Goal: Task Accomplishment & Management: Manage account settings

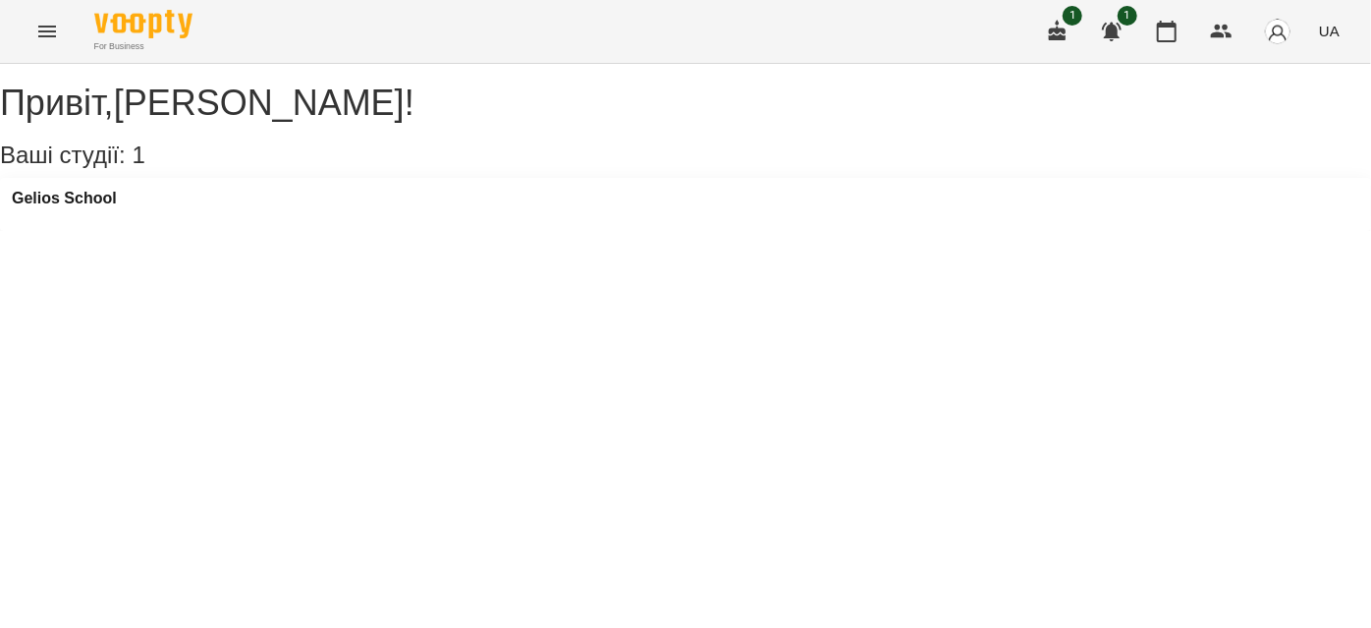
click at [31, 23] on button "Menu" at bounding box center [47, 31] width 47 height 47
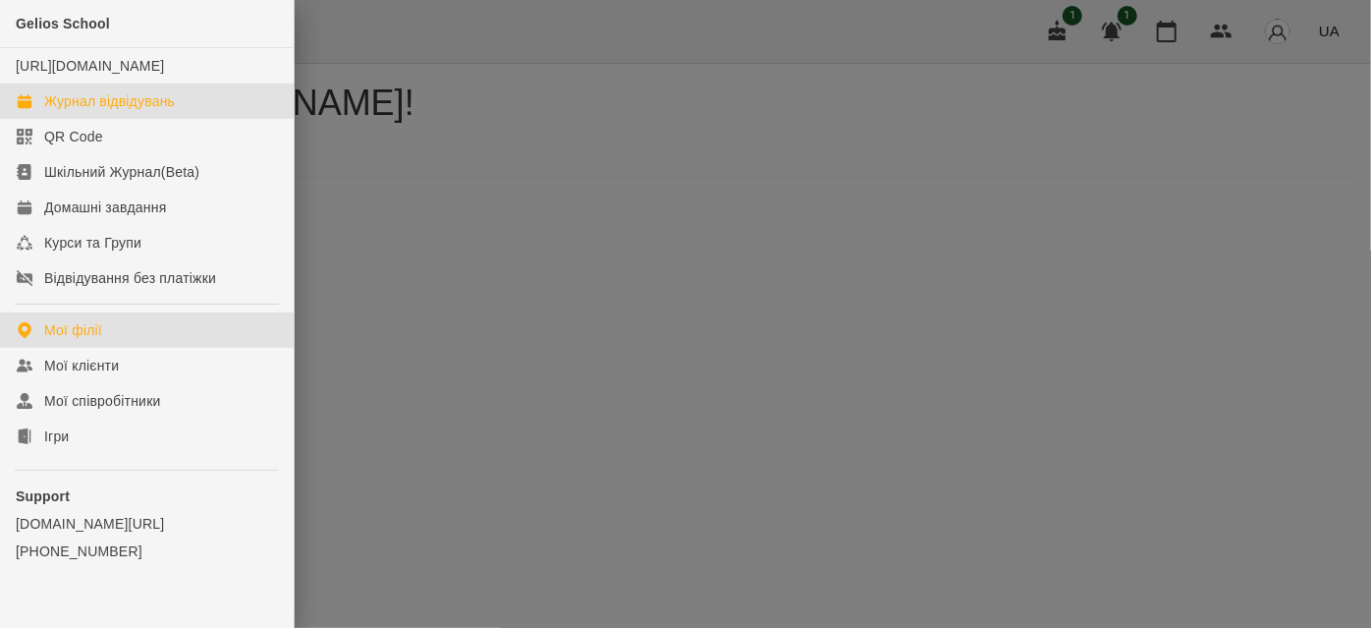
click at [118, 111] on div "Журнал відвідувань" at bounding box center [109, 101] width 131 height 20
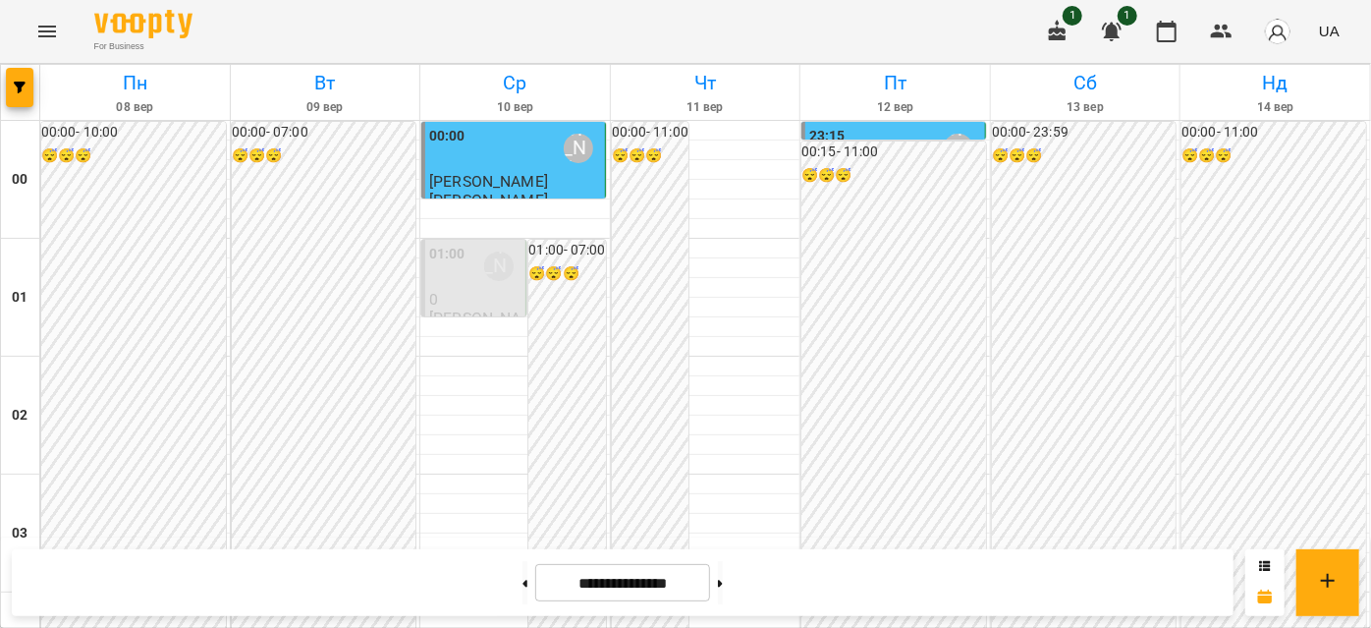
scroll to position [1607, 0]
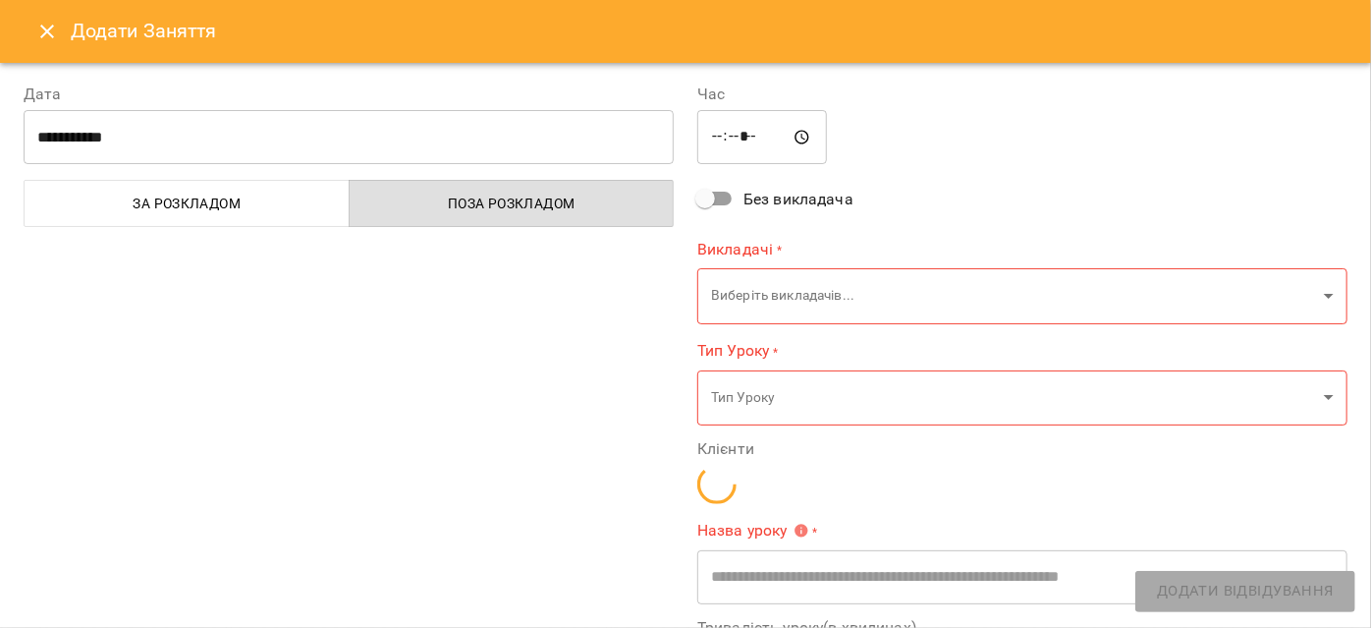
type input "**********"
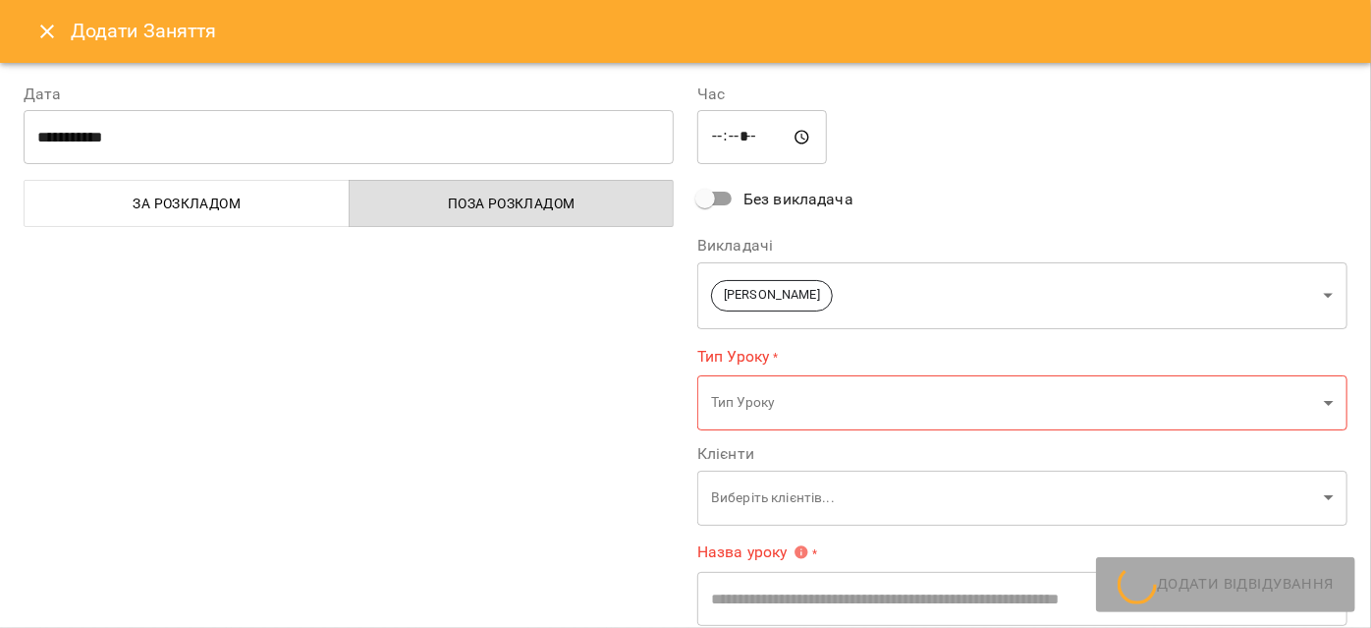
click at [44, 31] on icon "Close" at bounding box center [47, 32] width 24 height 24
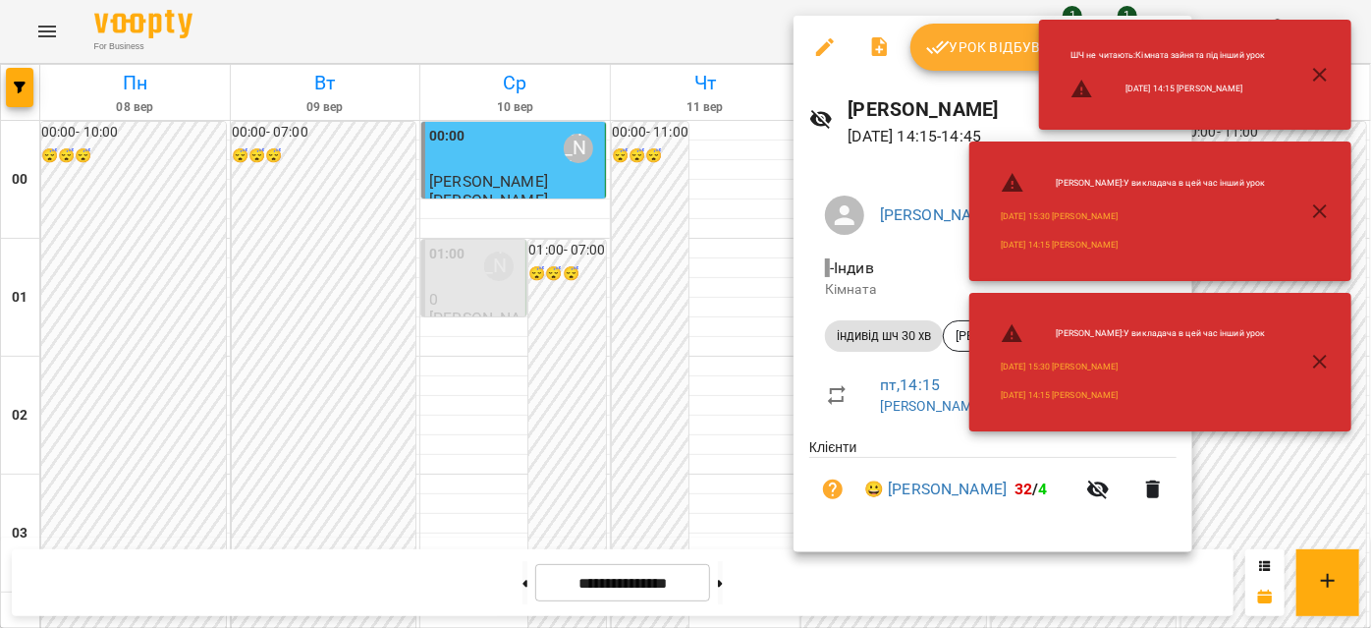
click at [973, 47] on div "ШЧ не читають : Кімната зайнята під інший урок [DATE] 14:15 [PERSON_NAME]" at bounding box center [1160, 75] width 382 height 110
click at [971, 52] on div "ШЧ не читають : Кімната зайнята під інший урок [DATE] 14:15 [PERSON_NAME]" at bounding box center [1160, 75] width 382 height 110
click at [728, 26] on div at bounding box center [685, 314] width 1371 height 628
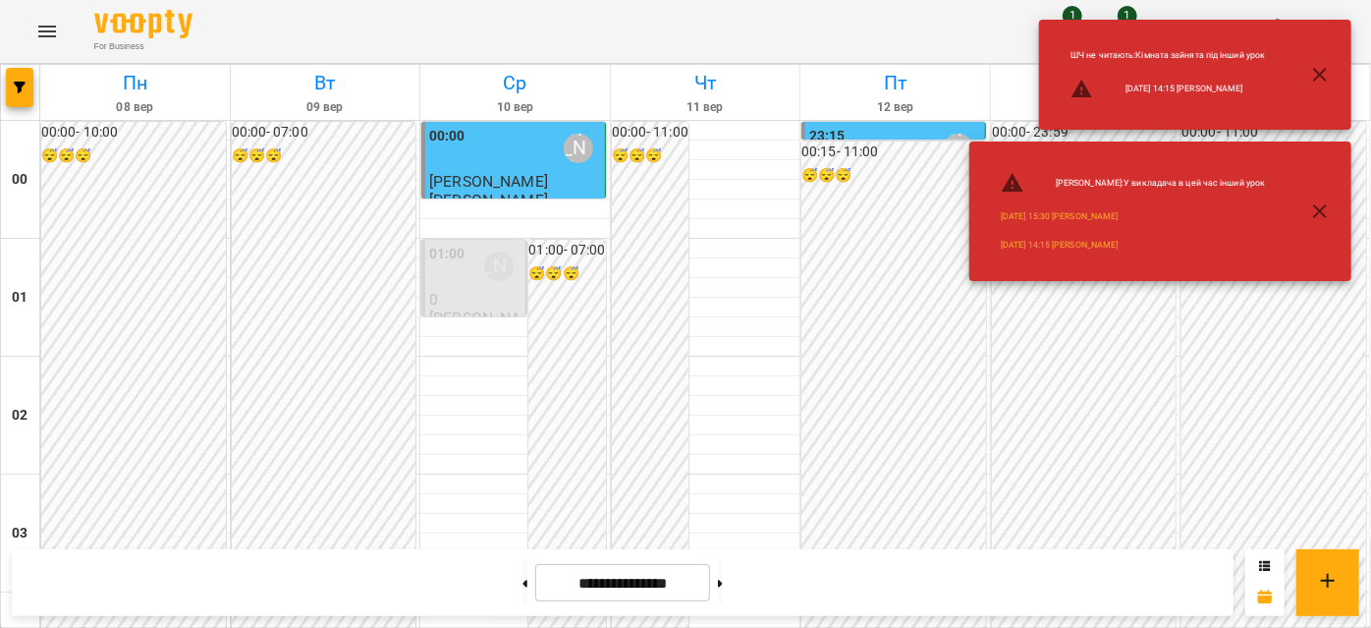
click at [1314, 214] on icon "button" at bounding box center [1320, 211] width 24 height 24
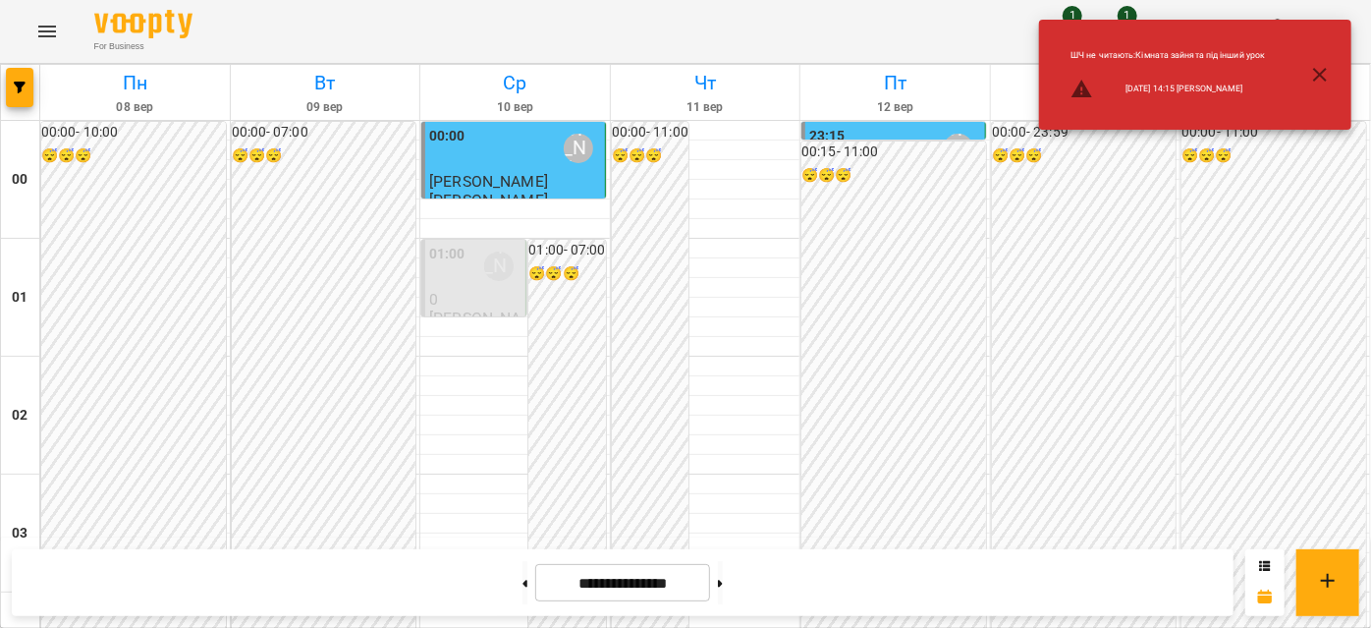
click at [1322, 74] on icon "button" at bounding box center [1320, 75] width 24 height 24
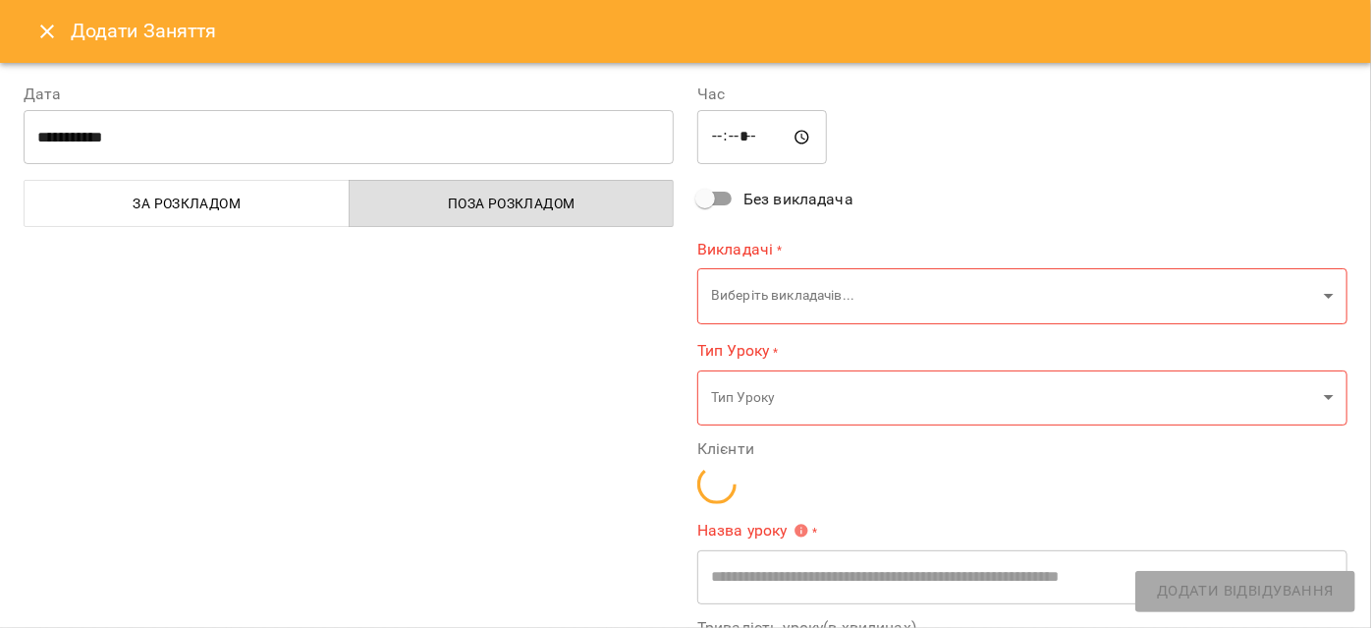
type input "**********"
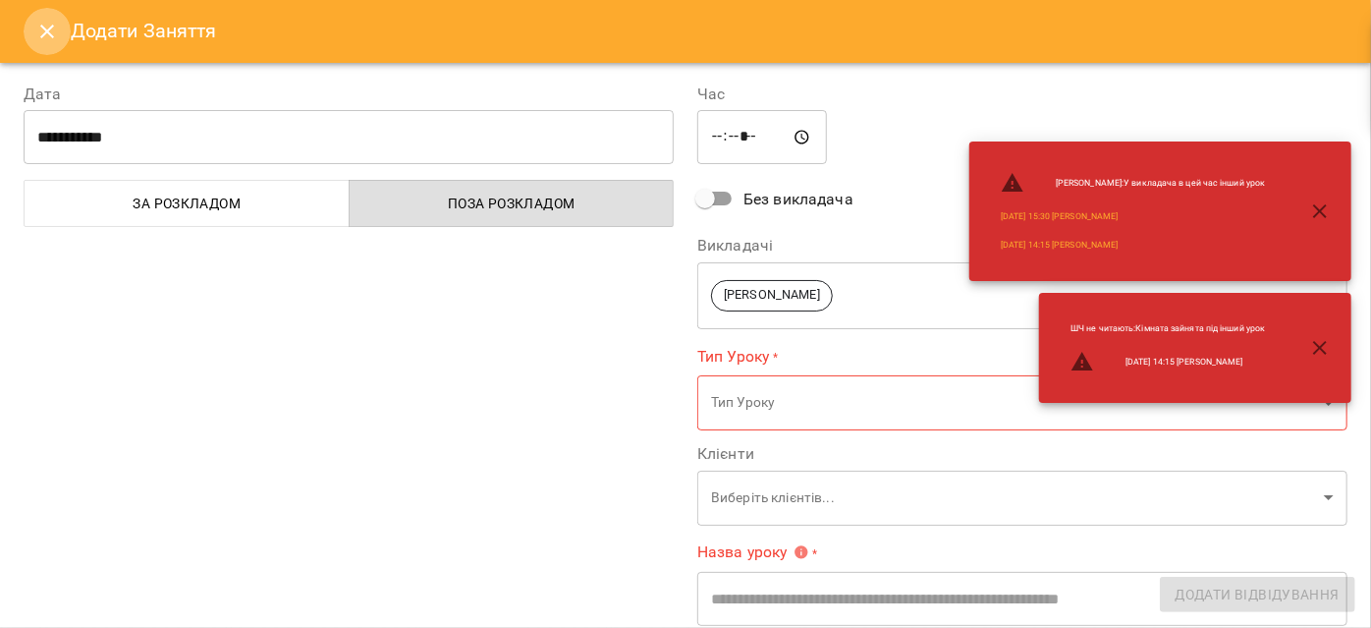
click at [38, 35] on icon "Close" at bounding box center [47, 32] width 24 height 24
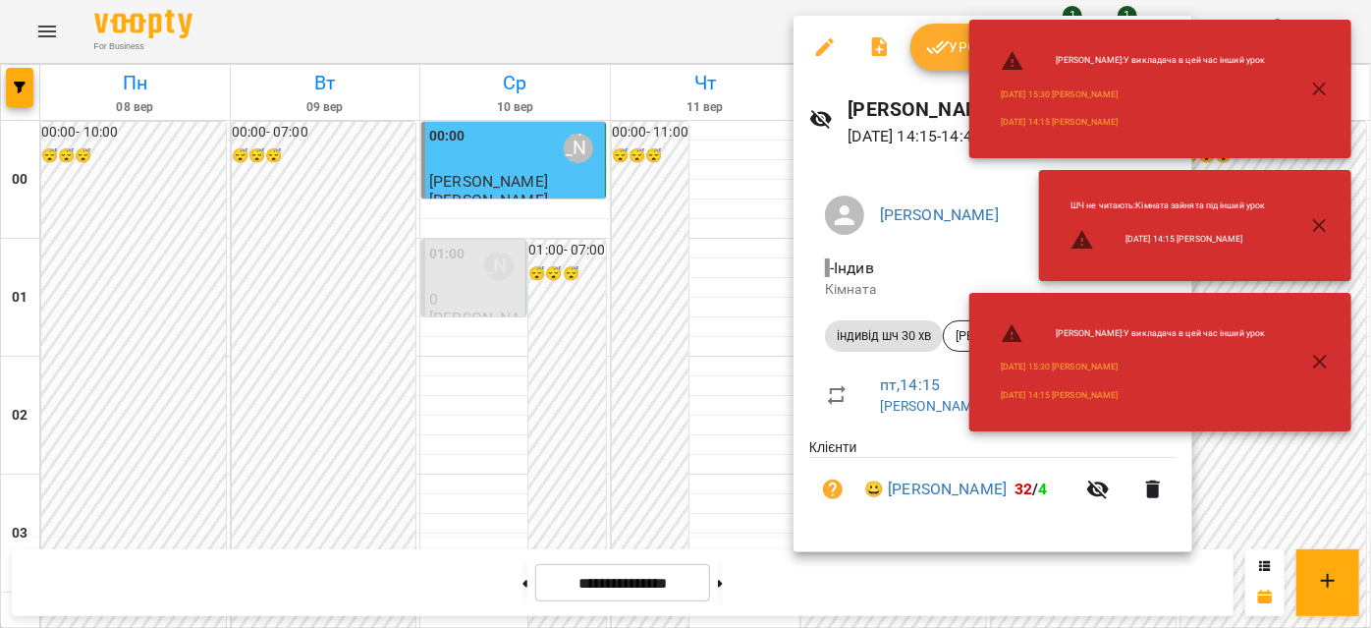
click at [937, 46] on icon "button" at bounding box center [938, 47] width 23 height 13
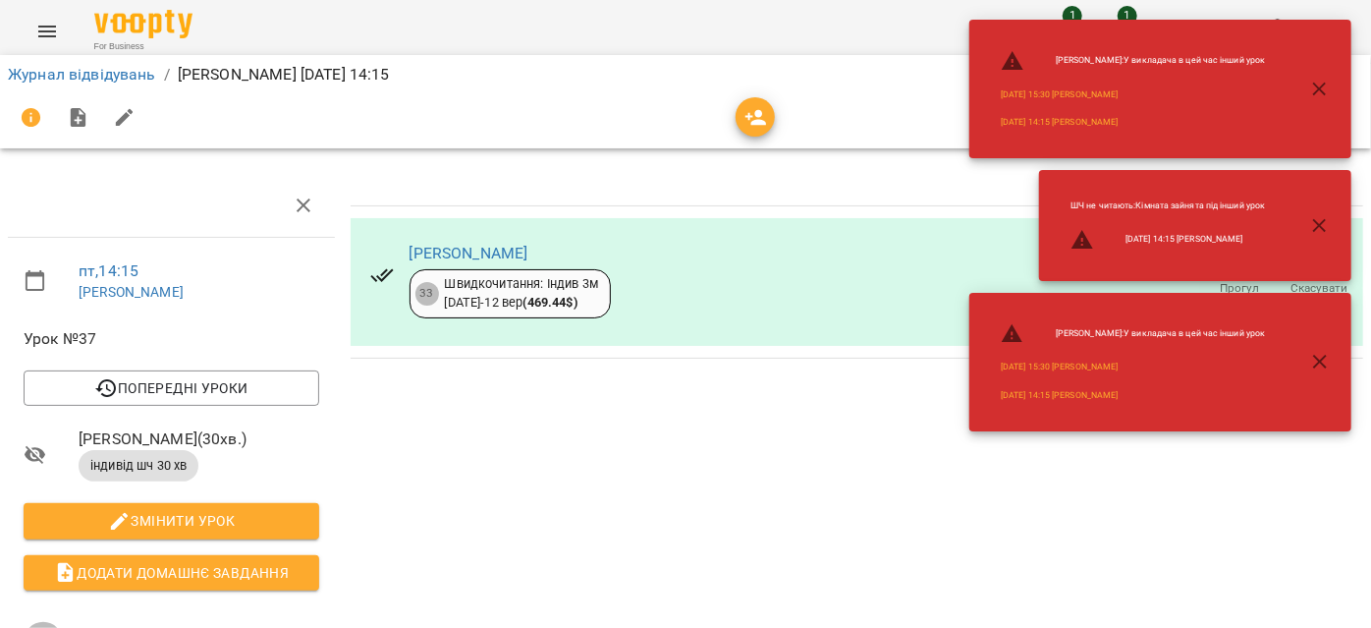
click at [49, 39] on icon "Menu" at bounding box center [47, 32] width 24 height 24
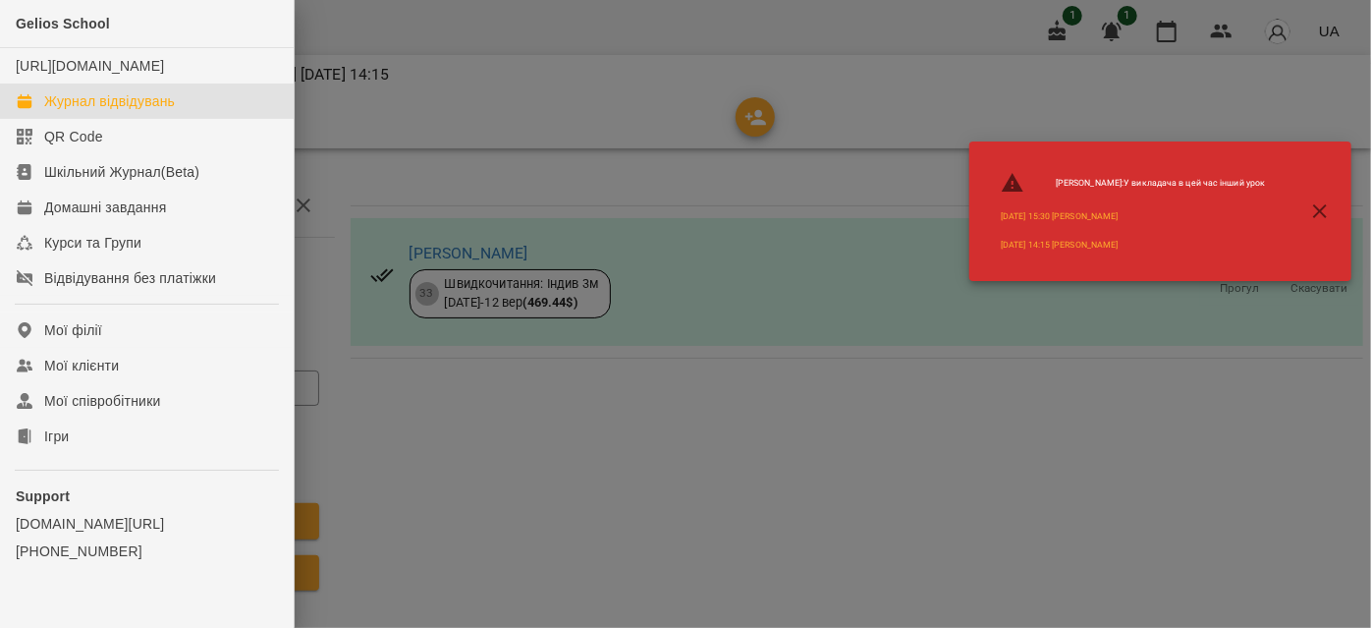
click at [70, 111] on div "Журнал відвідувань" at bounding box center [109, 101] width 131 height 20
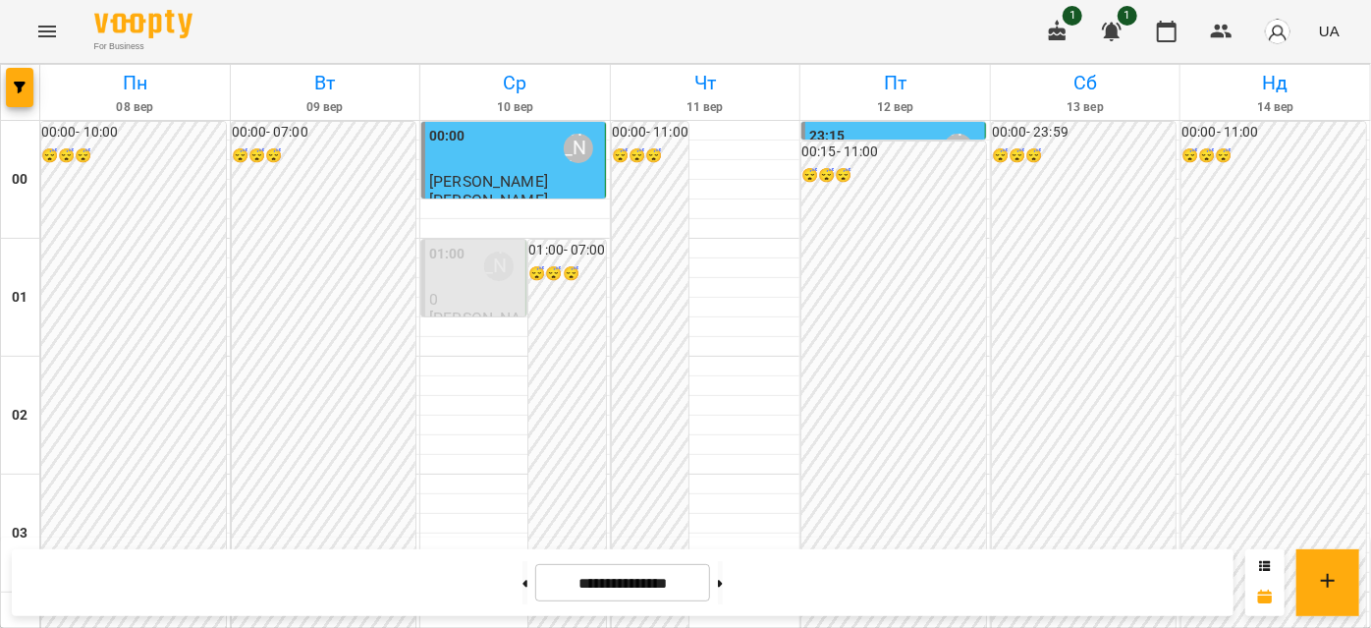
scroll to position [982, 0]
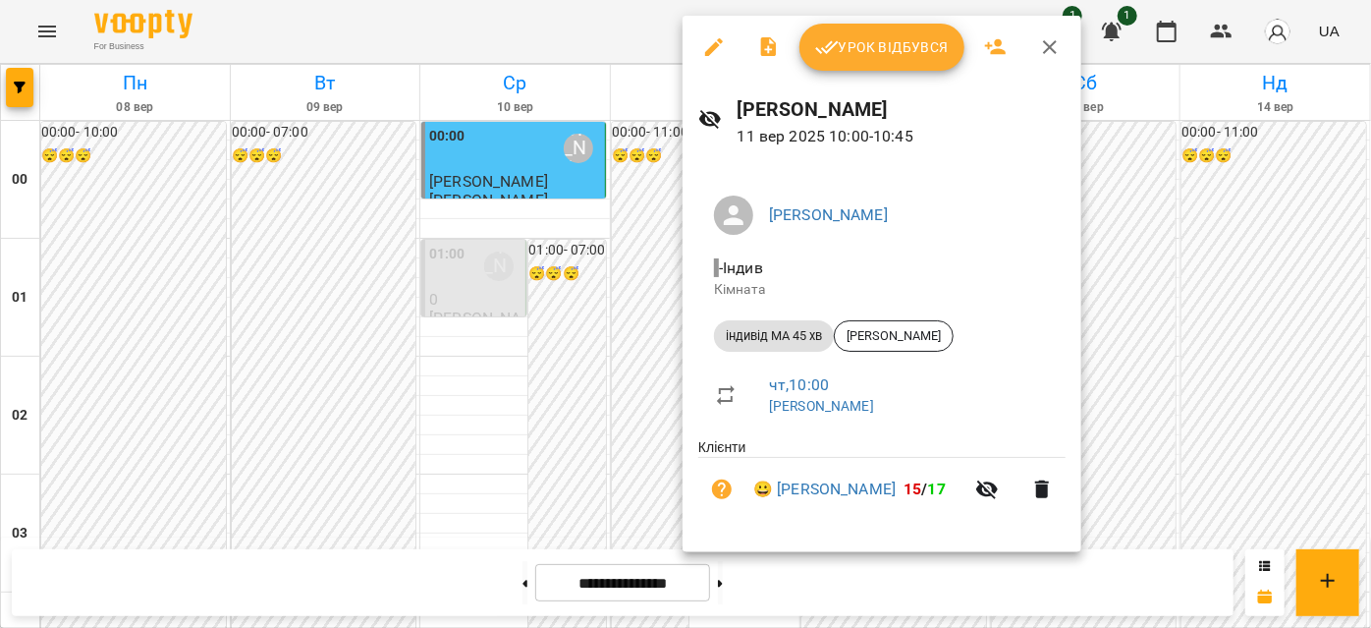
click at [854, 43] on span "Урок відбувся" at bounding box center [882, 47] width 134 height 24
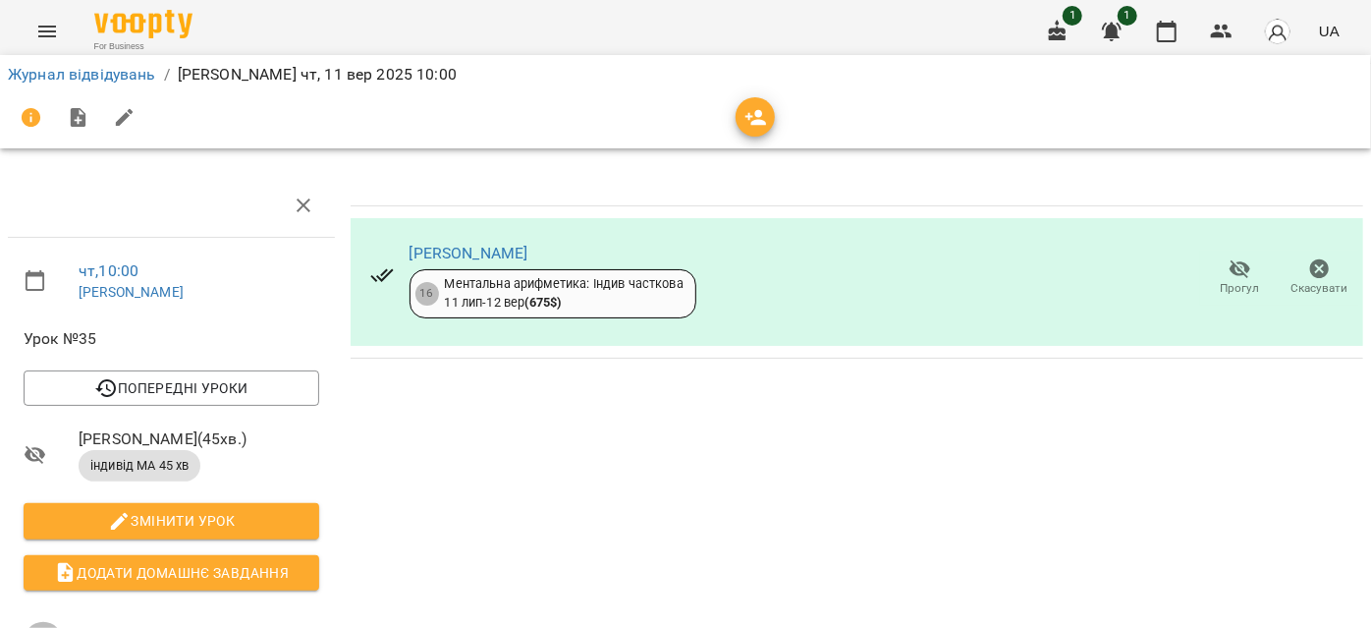
click at [1308, 276] on icon "button" at bounding box center [1320, 269] width 24 height 24
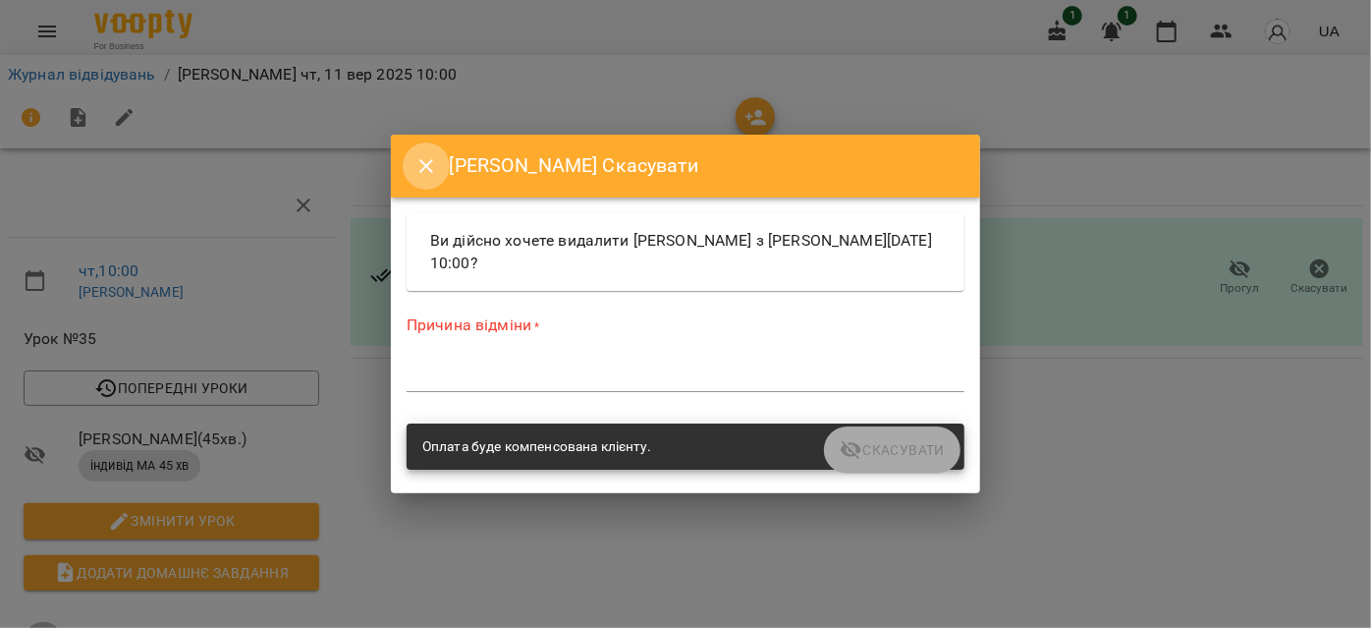
click at [427, 164] on icon "Close" at bounding box center [426, 166] width 14 height 14
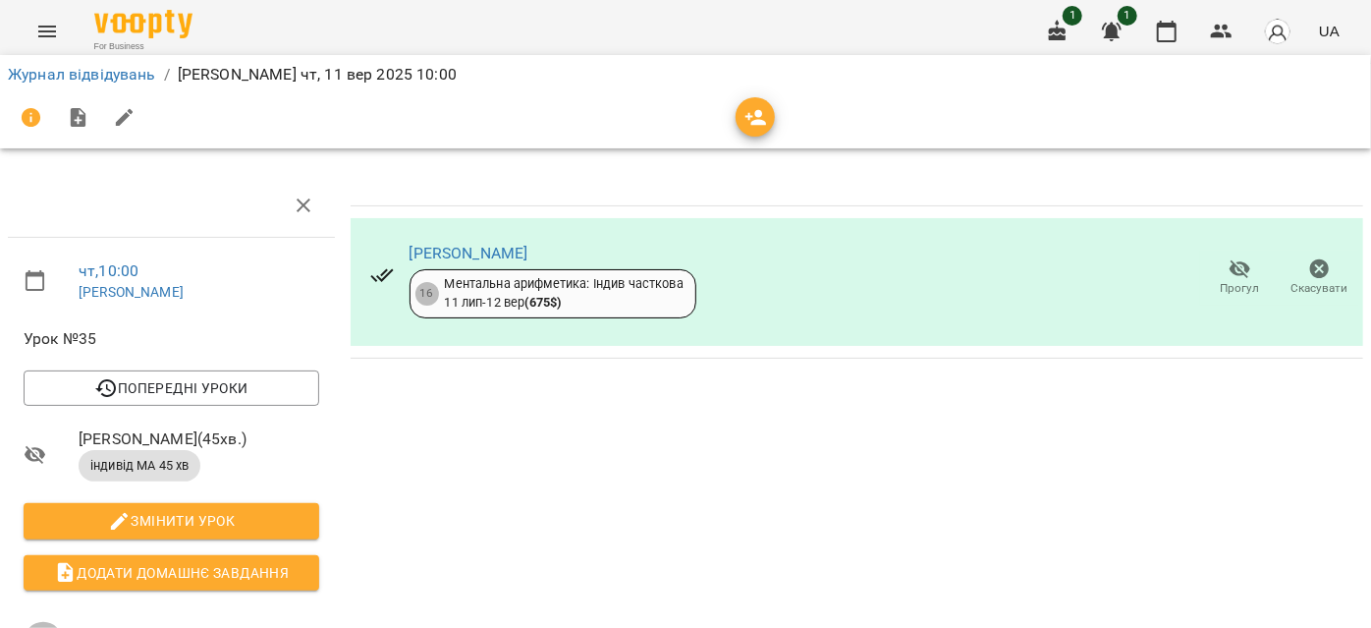
click at [1222, 282] on span "Прогул" at bounding box center [1240, 288] width 39 height 17
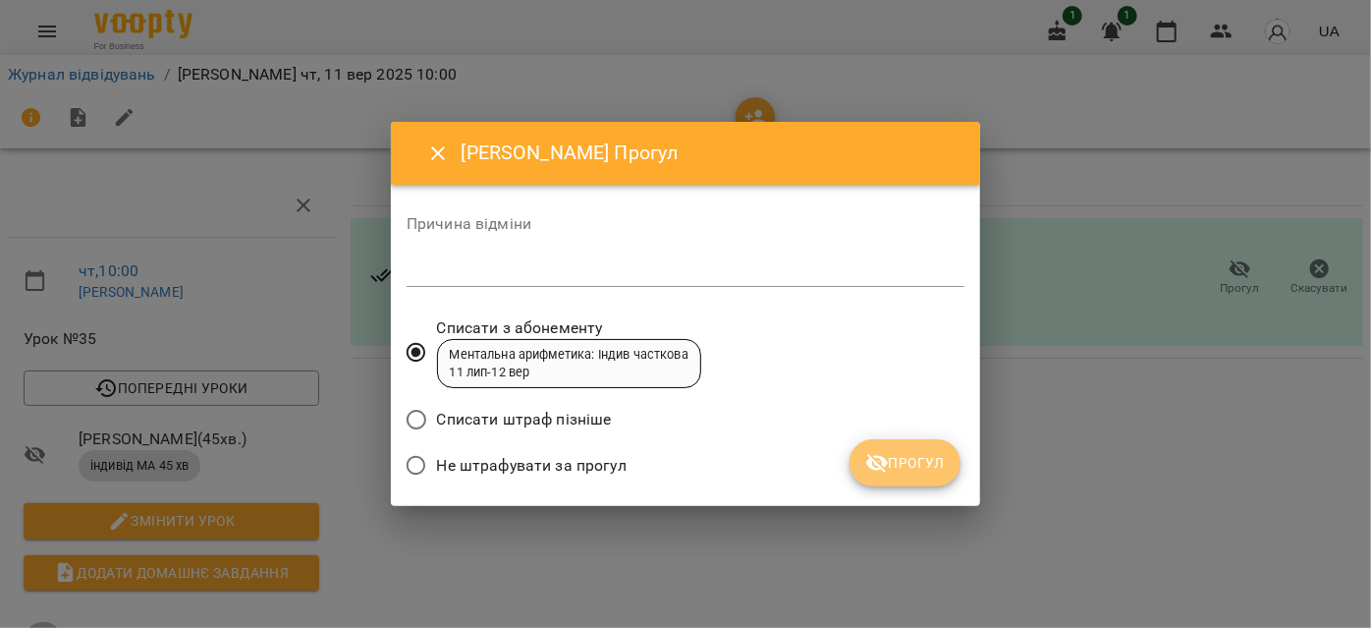
click at [907, 468] on span "Прогул" at bounding box center [905, 463] width 80 height 24
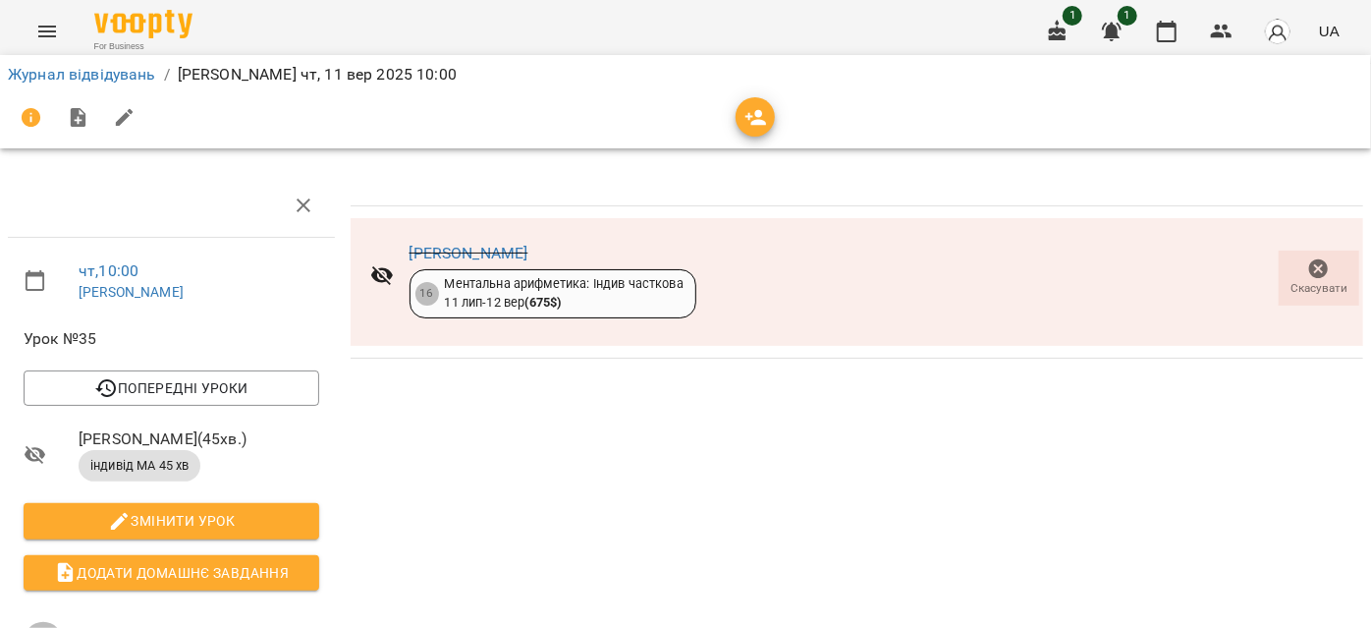
click at [31, 35] on button "Menu" at bounding box center [47, 31] width 47 height 47
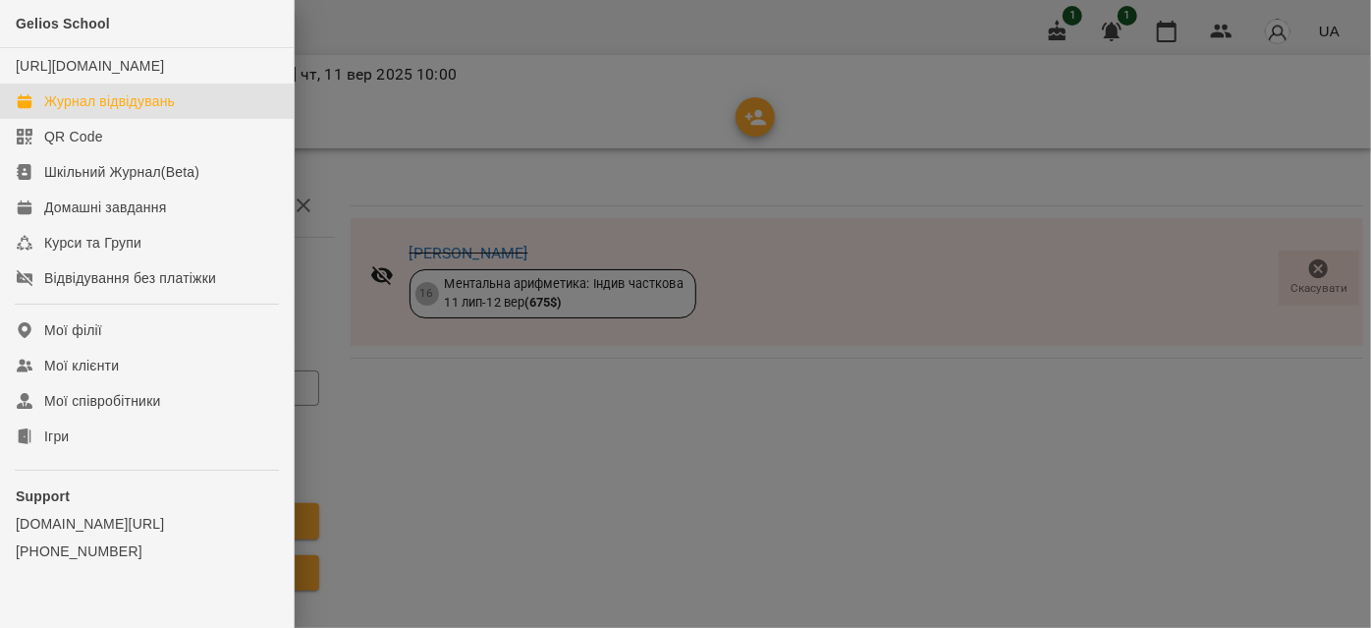
click at [123, 111] on div "Журнал відвідувань" at bounding box center [109, 101] width 131 height 20
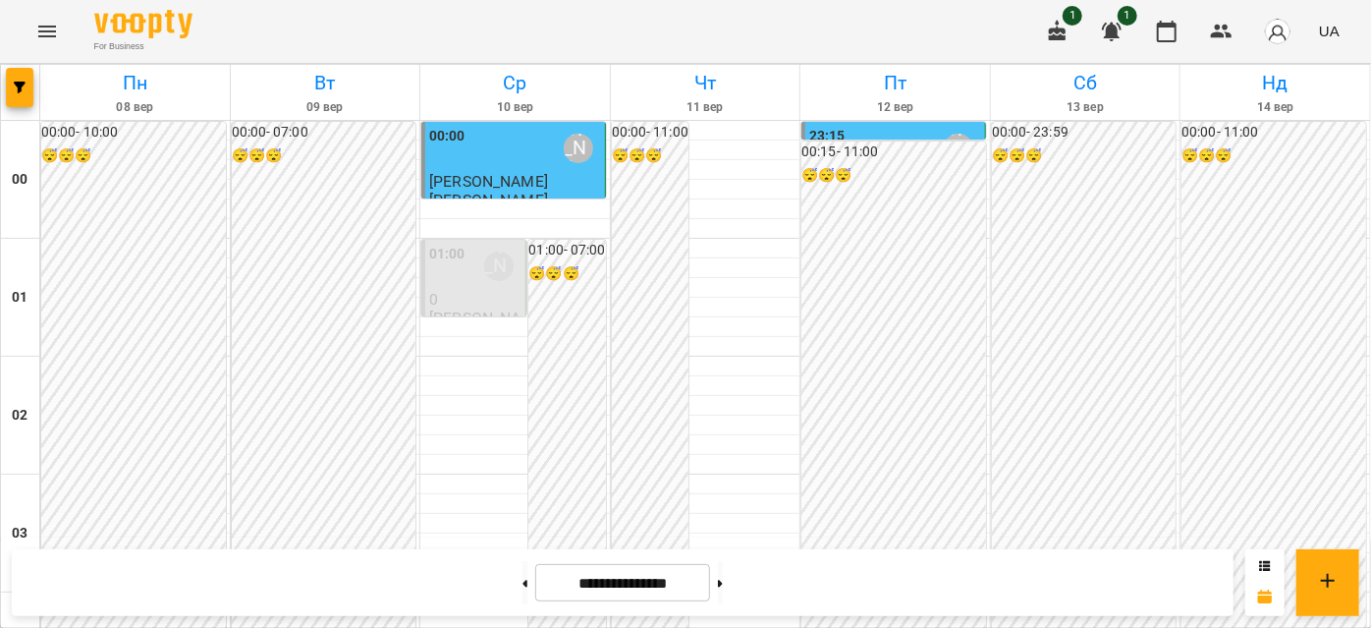
scroll to position [1071, 0]
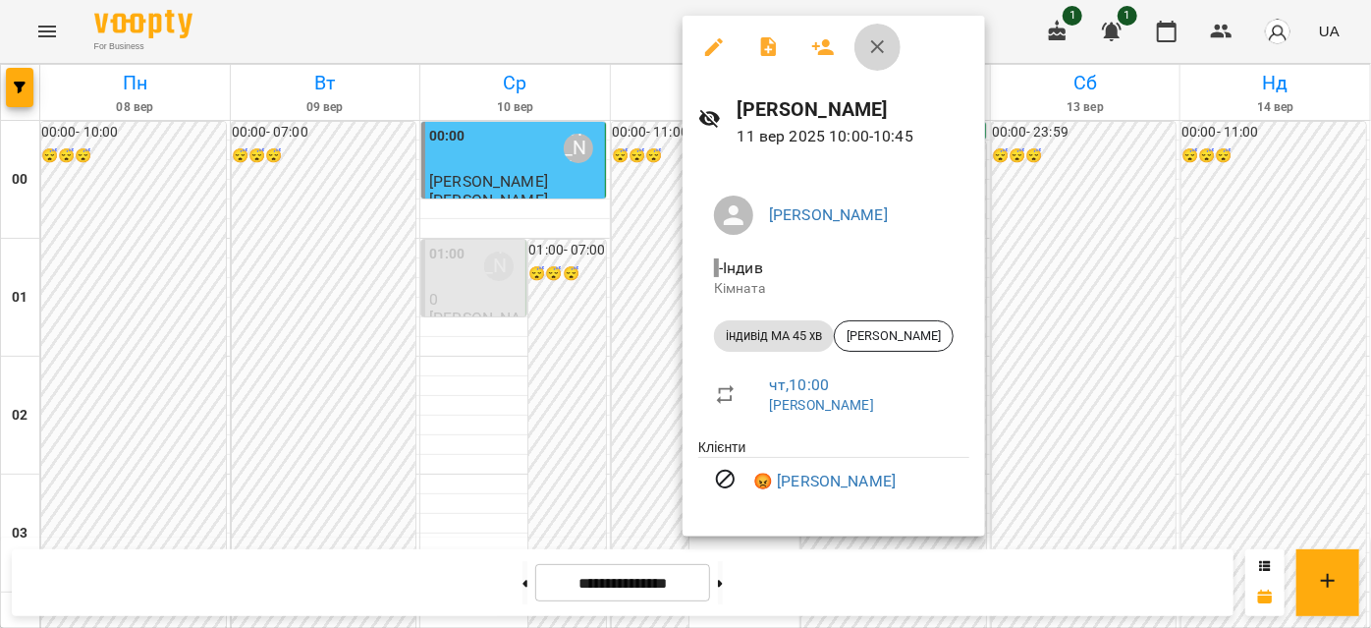
click at [880, 67] on button "button" at bounding box center [878, 47] width 47 height 47
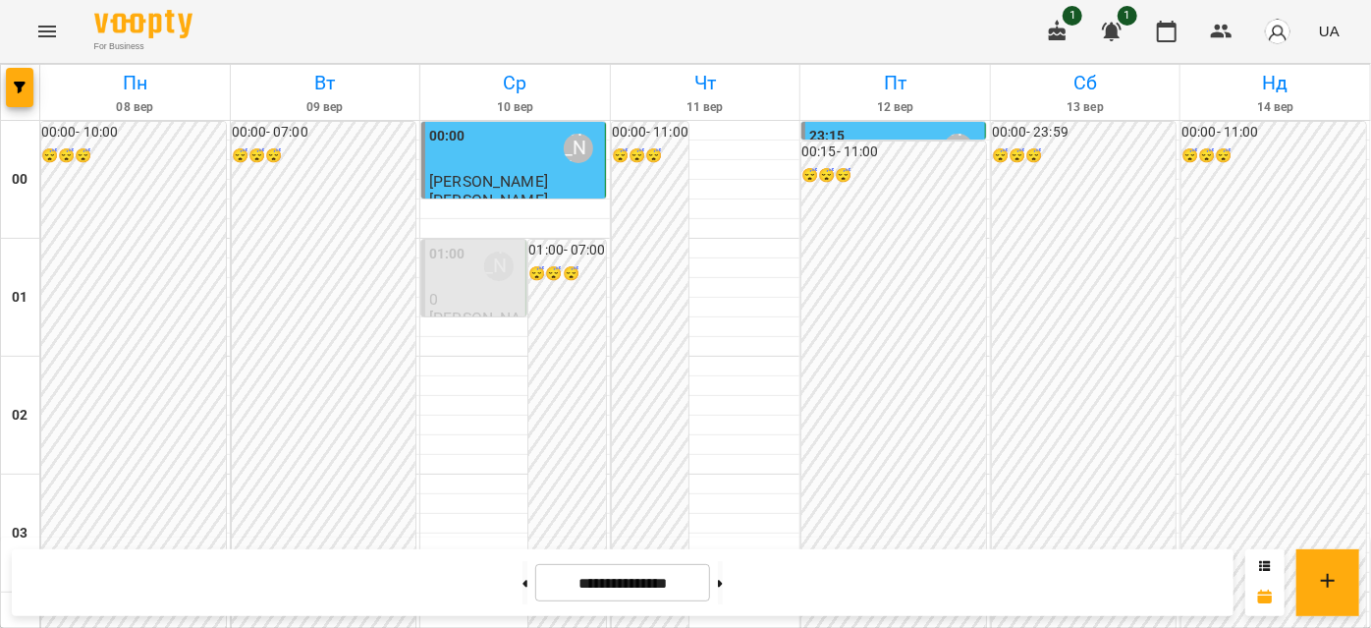
scroll to position [1964, 0]
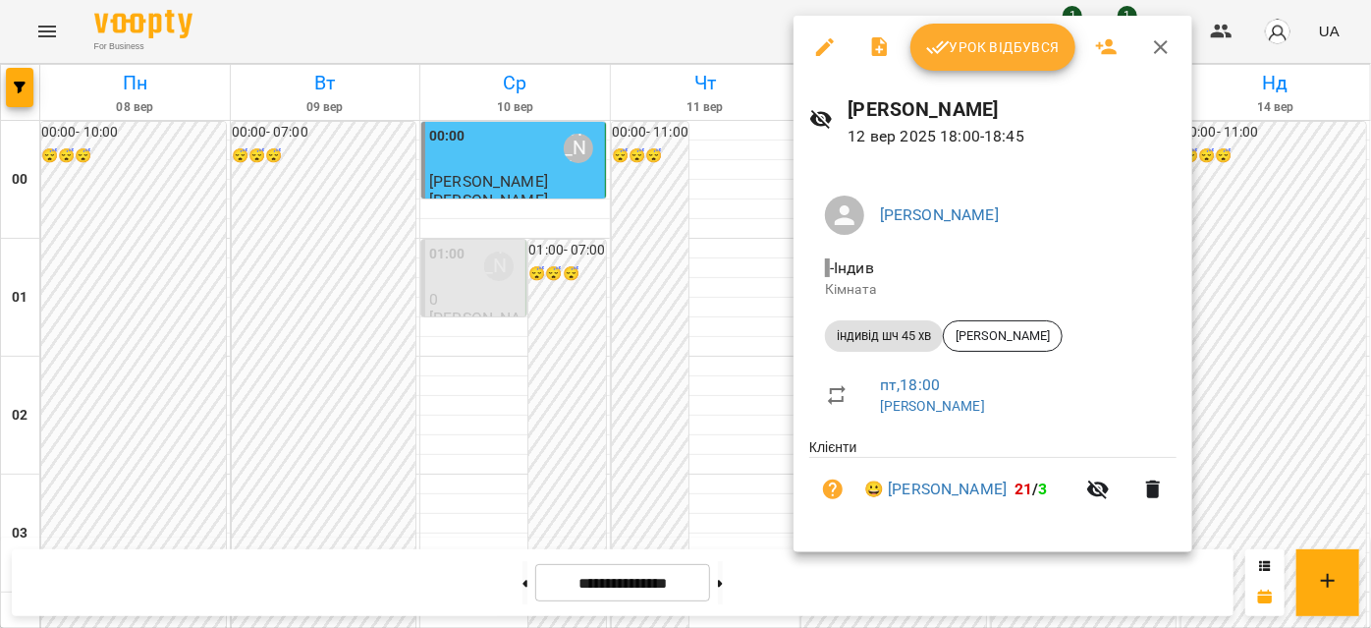
click at [1155, 46] on icon "button" at bounding box center [1161, 47] width 24 height 24
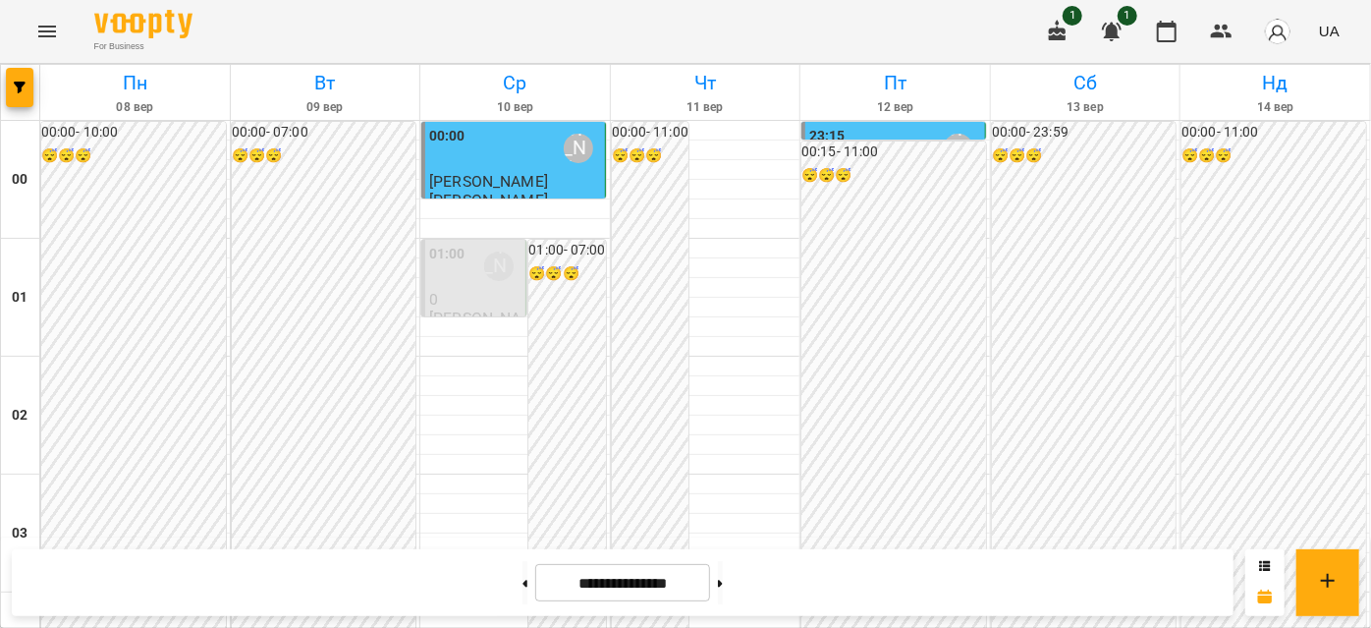
scroll to position [2232, 0]
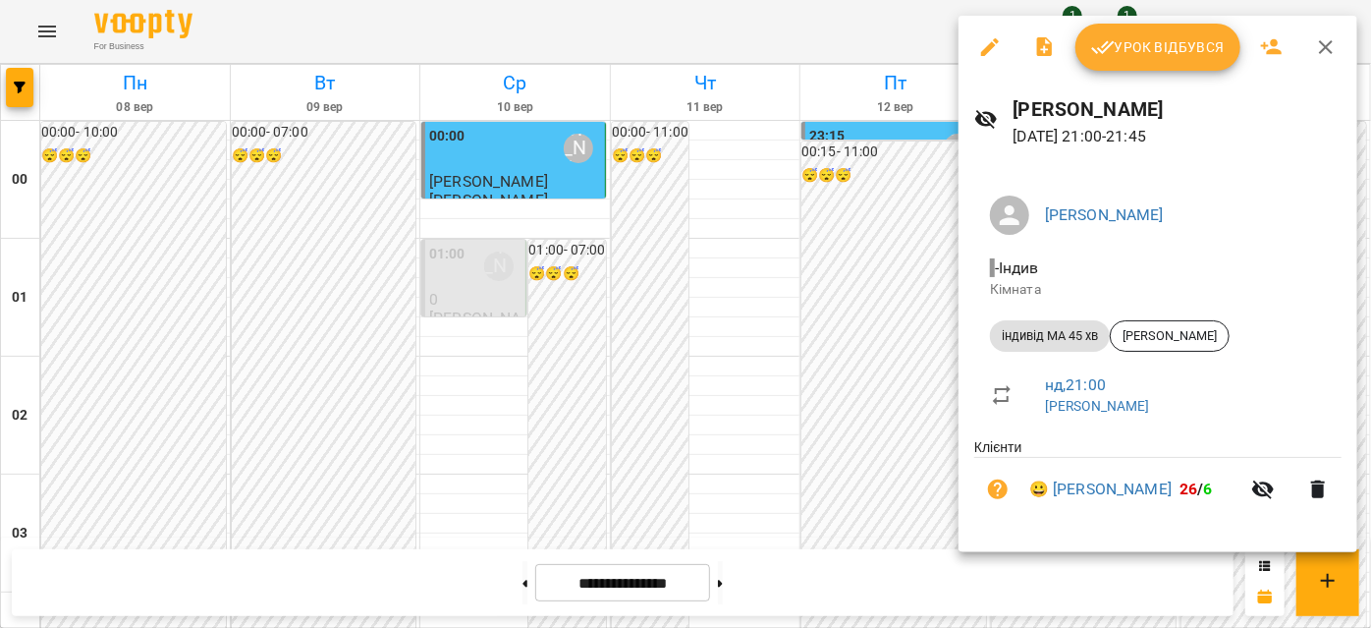
click at [1320, 41] on icon "button" at bounding box center [1326, 47] width 14 height 14
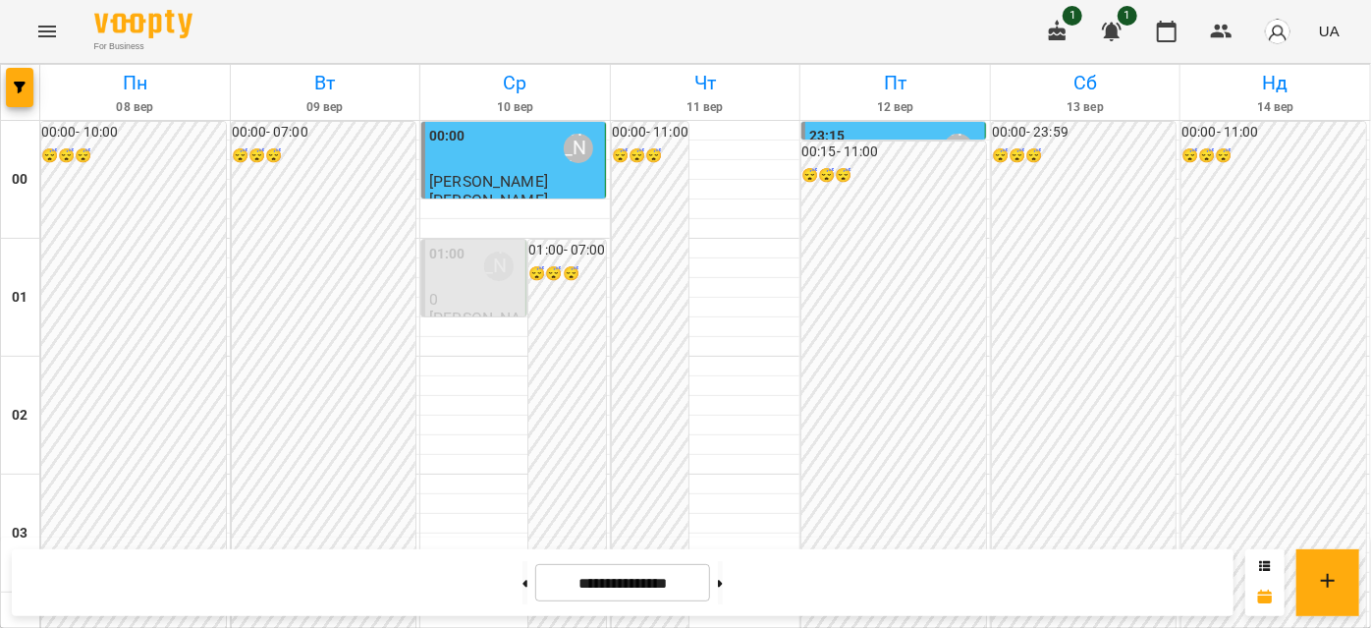
scroll to position [1607, 0]
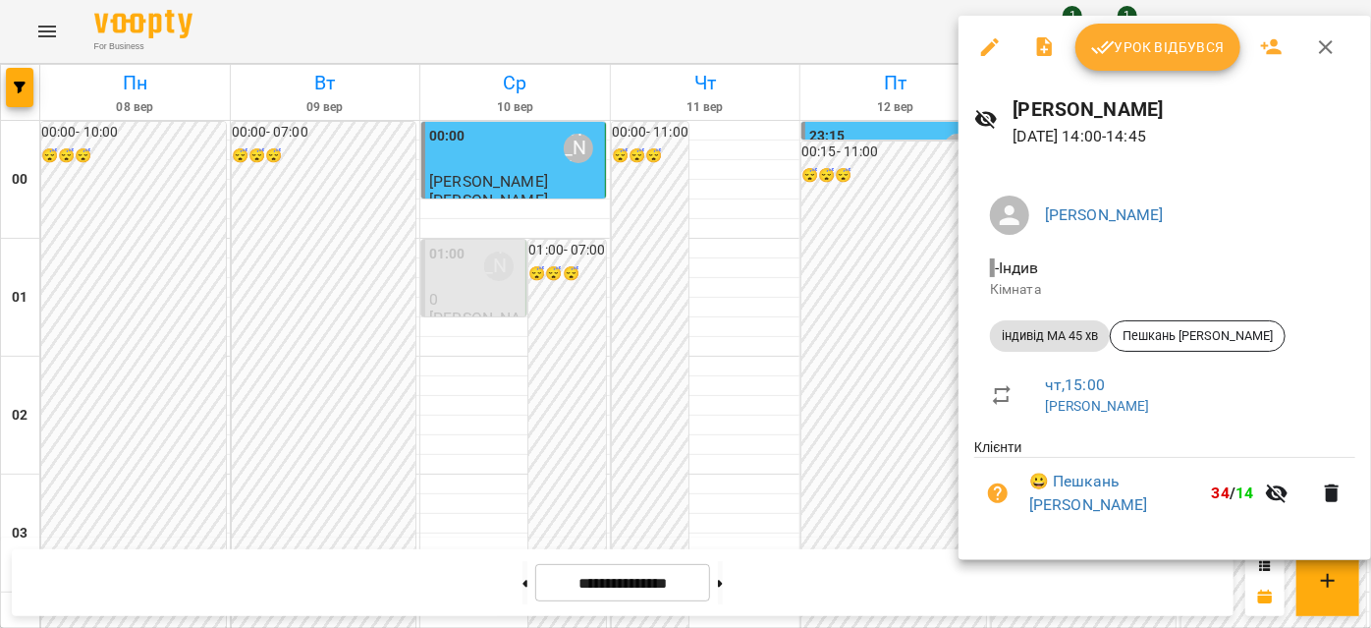
click at [1328, 46] on icon "button" at bounding box center [1326, 47] width 24 height 24
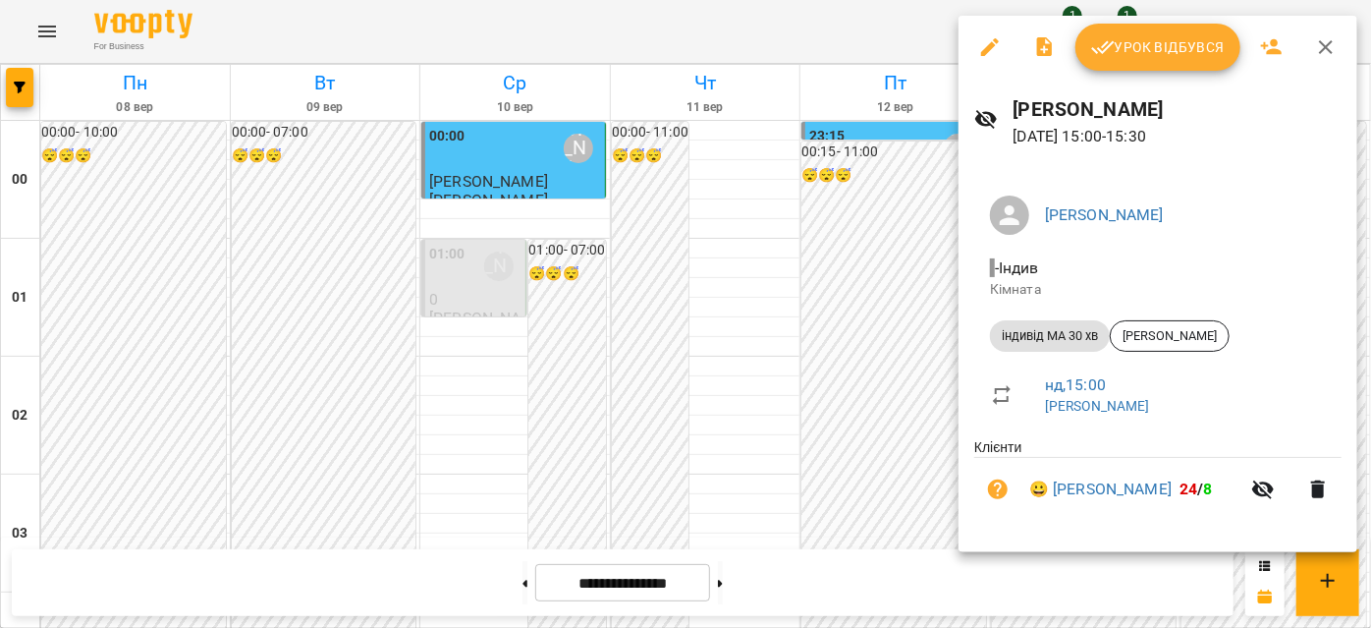
click at [1317, 43] on icon "button" at bounding box center [1326, 47] width 24 height 24
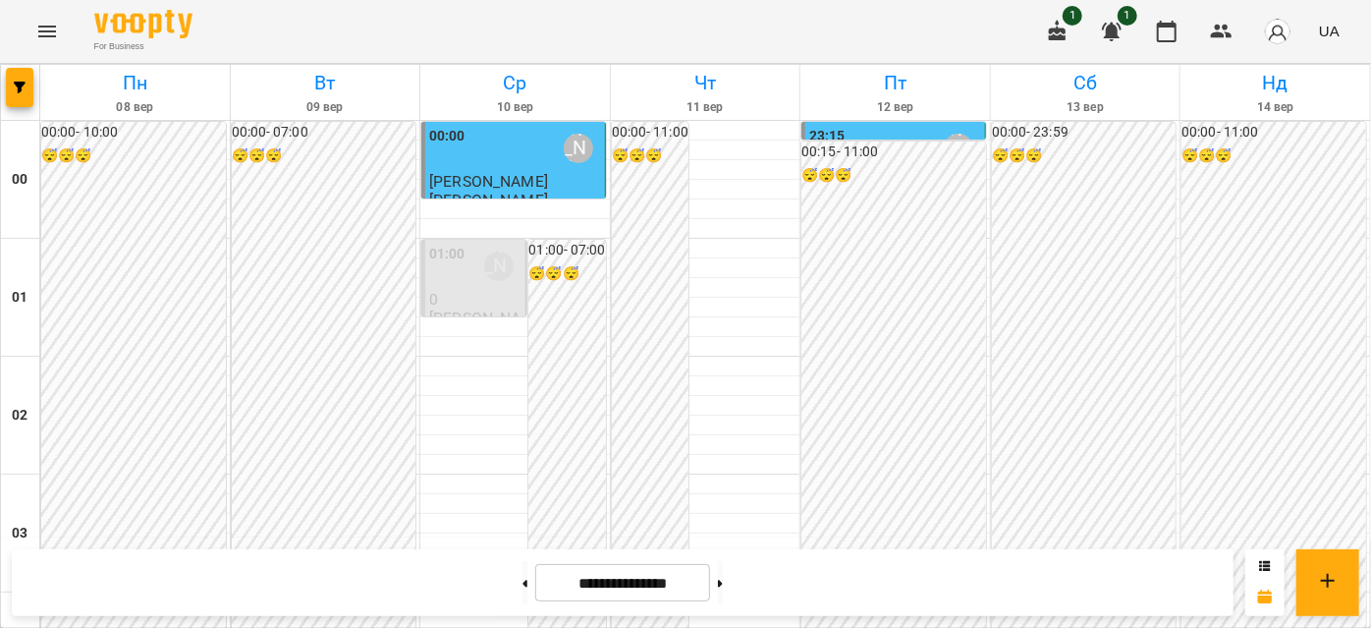
scroll to position [2321, 0]
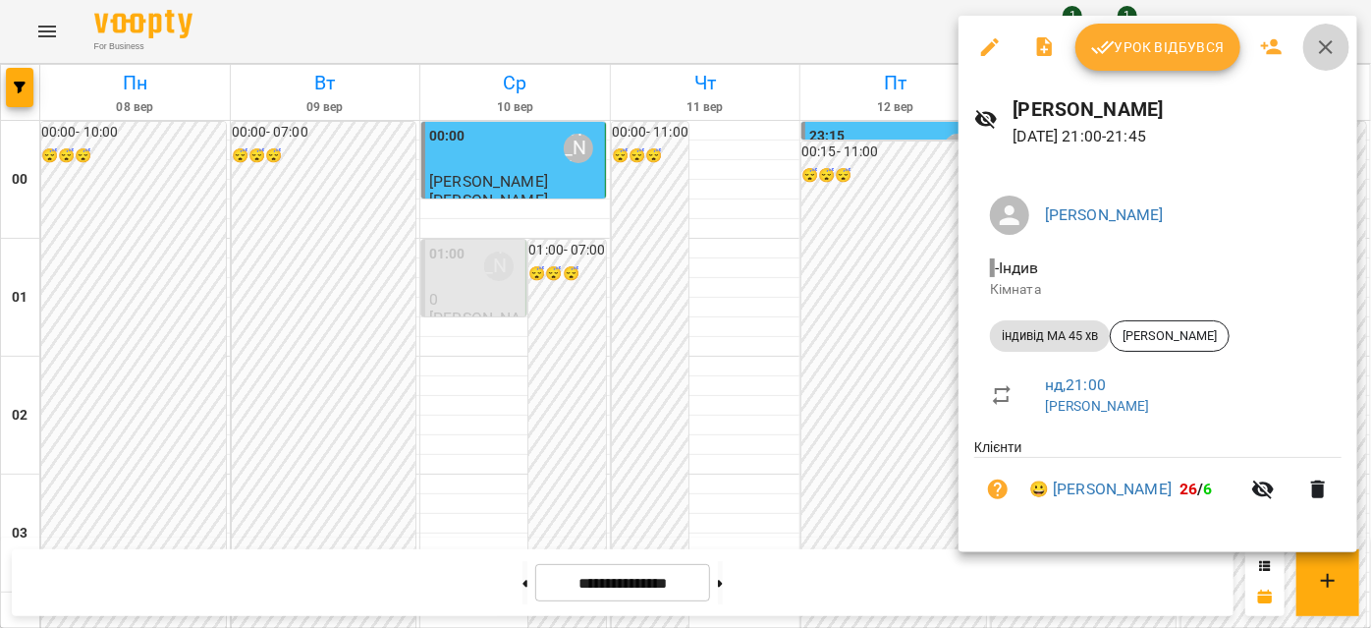
click at [1322, 46] on icon "button" at bounding box center [1326, 47] width 14 height 14
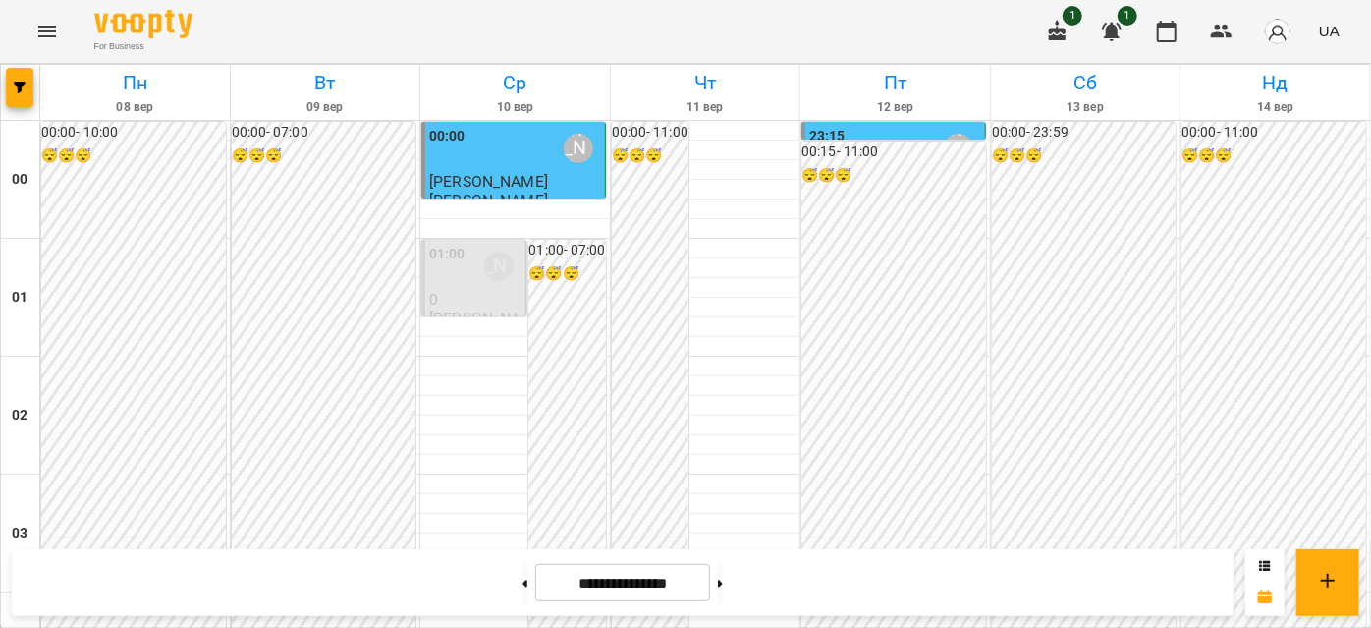
scroll to position [2142, 0]
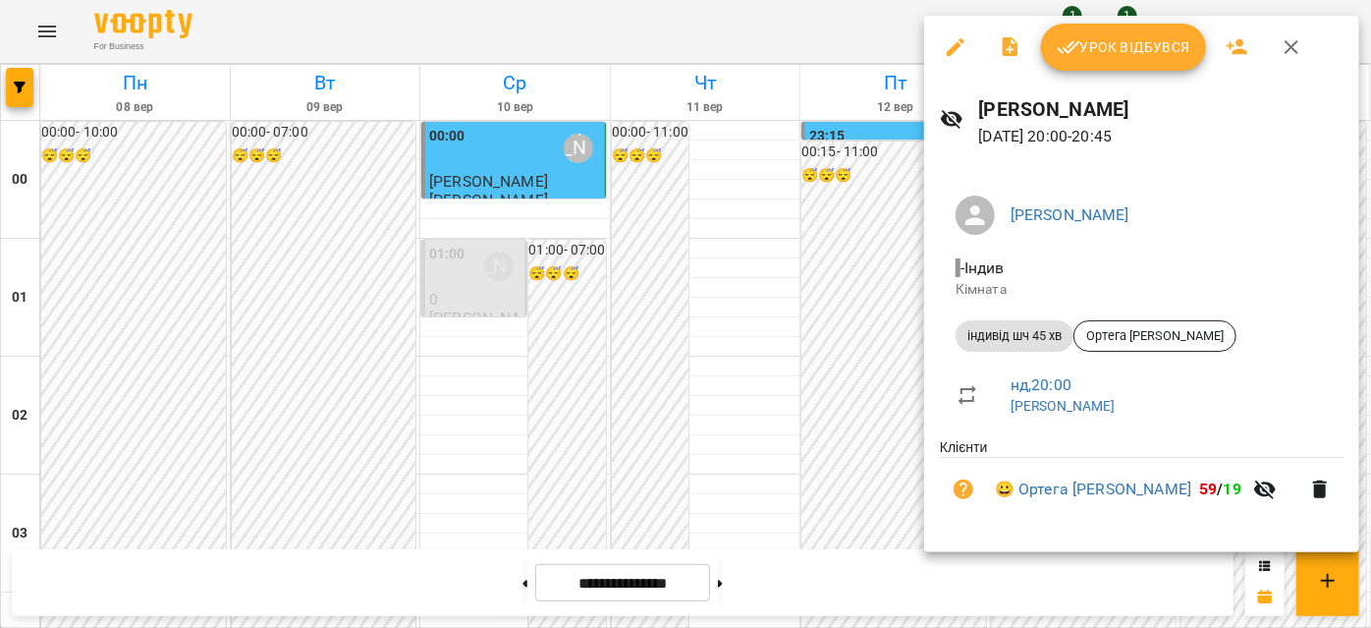
click at [1287, 47] on icon "button" at bounding box center [1292, 47] width 24 height 24
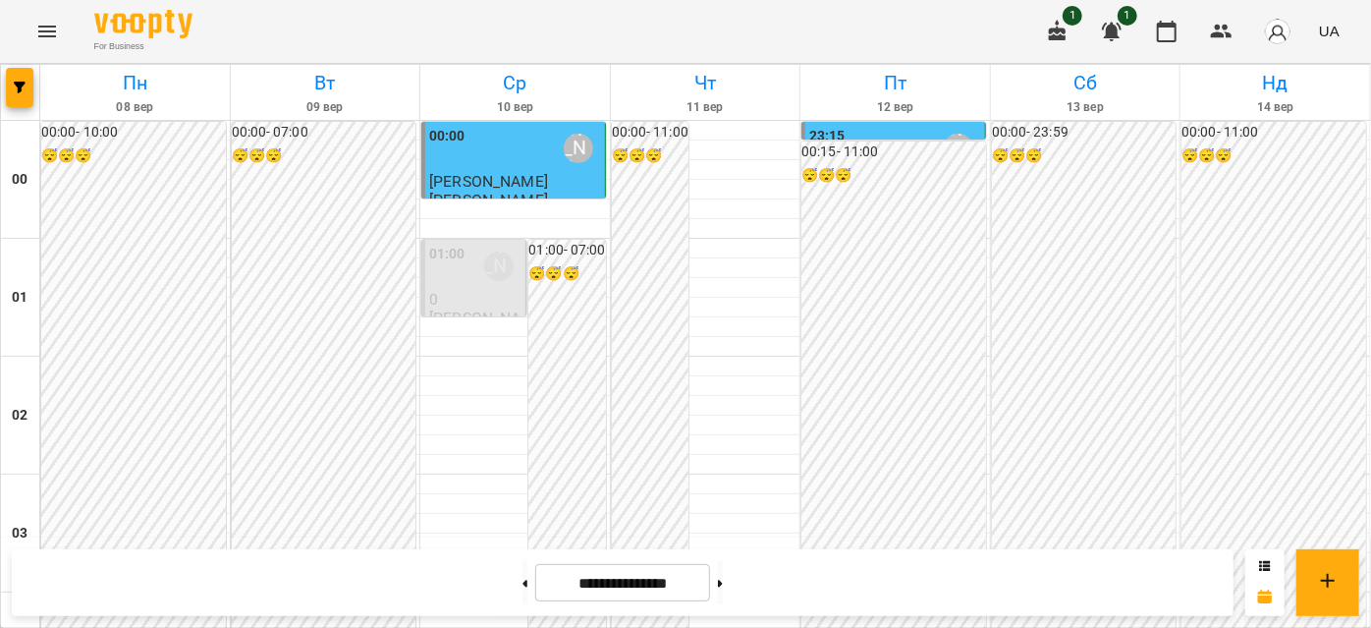
scroll to position [1696, 0]
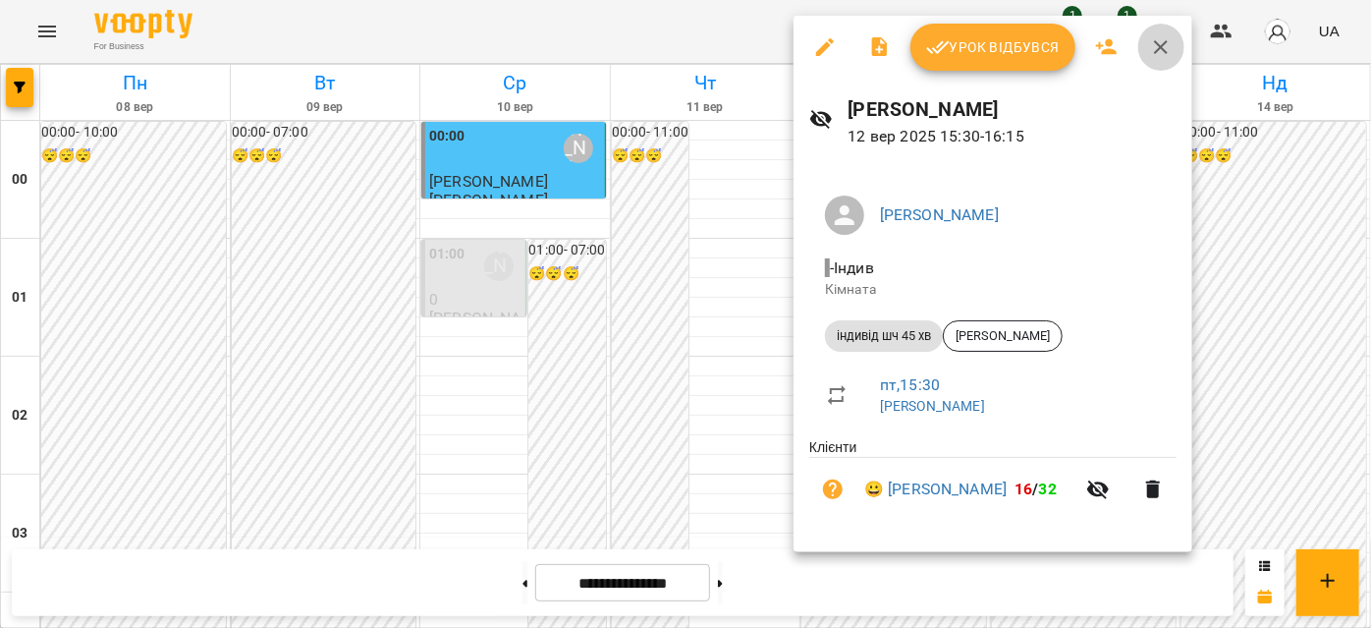
click at [1156, 46] on icon "button" at bounding box center [1161, 47] width 24 height 24
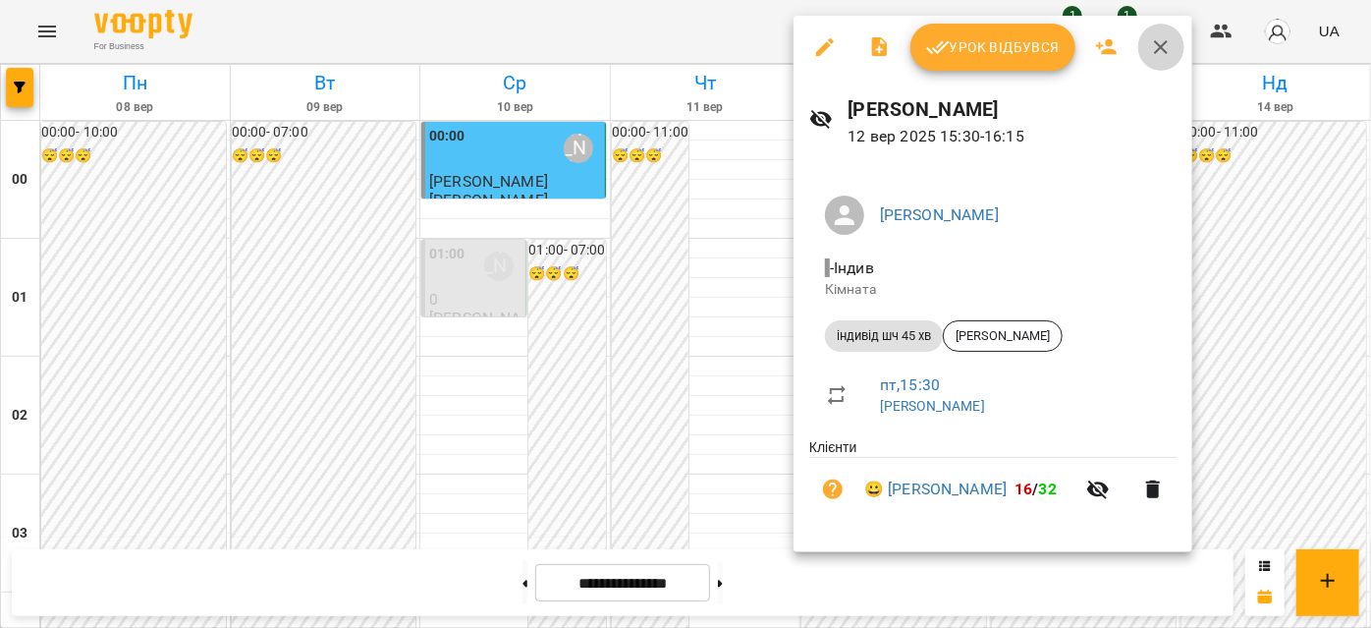
click at [1150, 47] on icon "button" at bounding box center [1161, 47] width 24 height 24
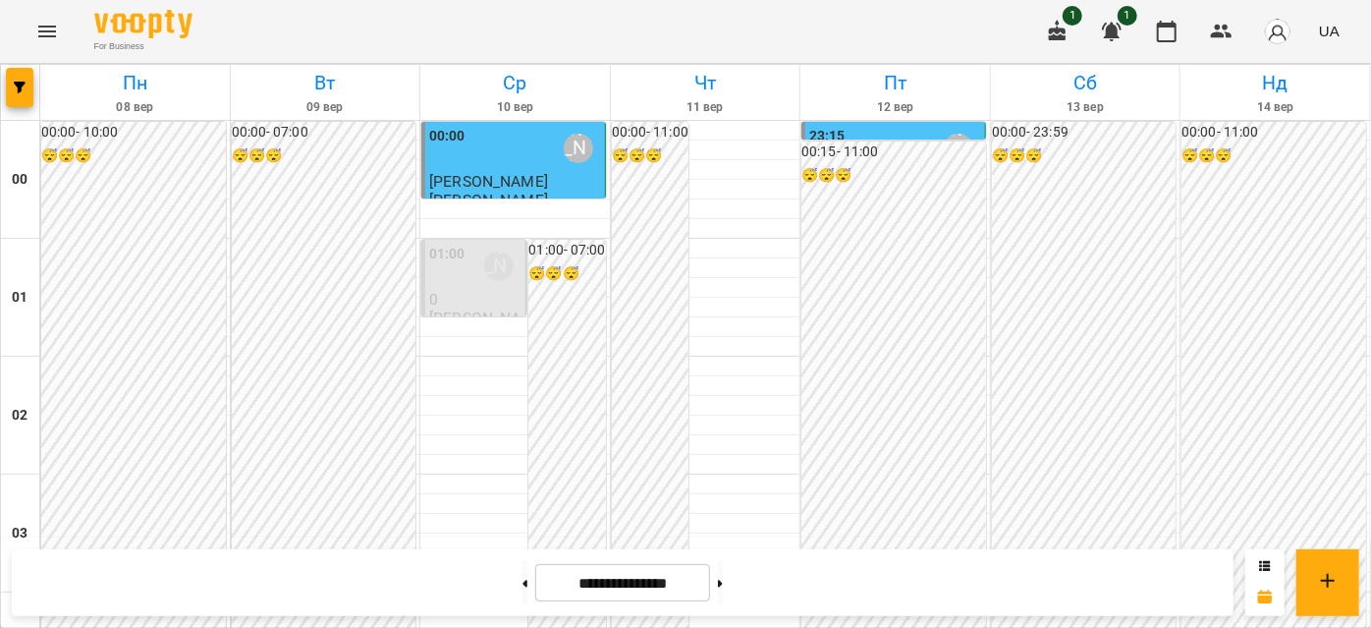
scroll to position [1786, 0]
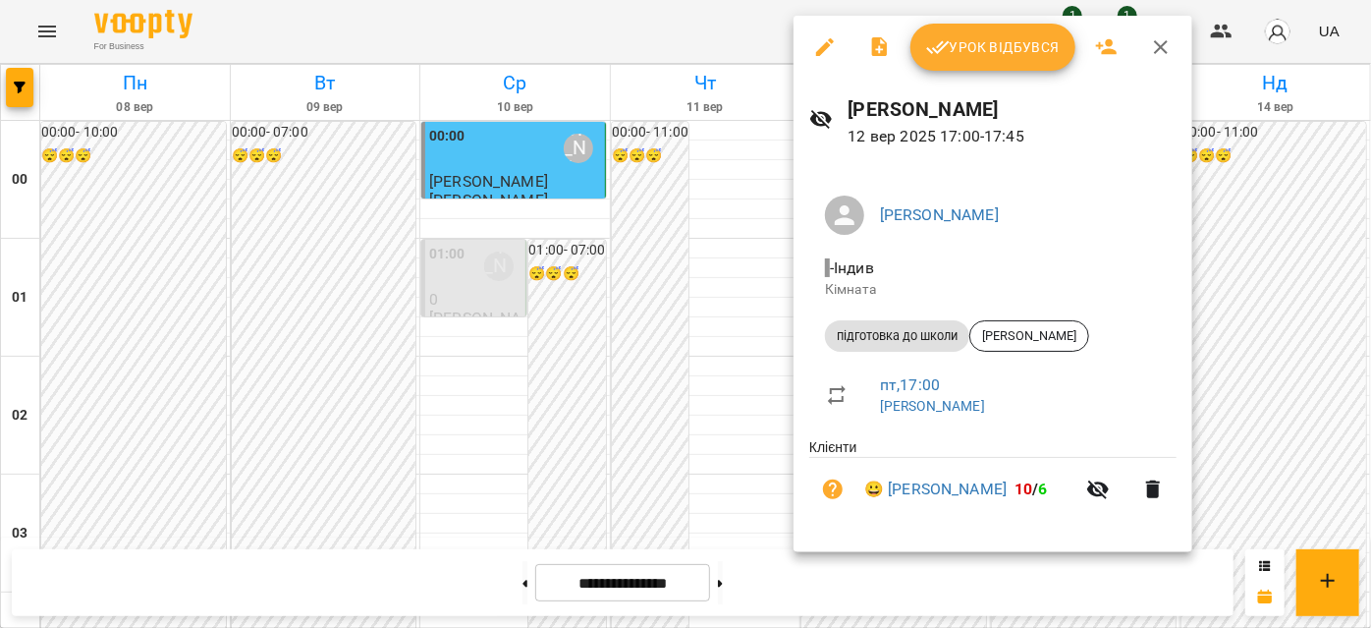
click at [1154, 49] on icon "button" at bounding box center [1161, 47] width 24 height 24
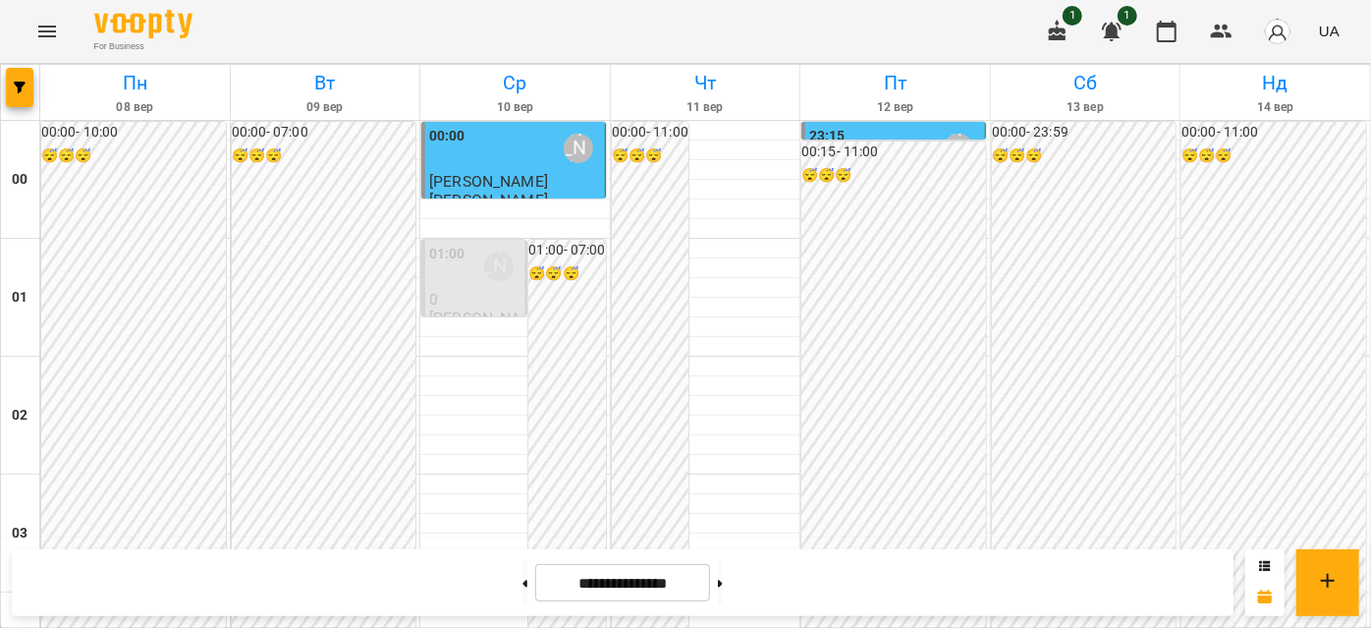
scroll to position [1964, 0]
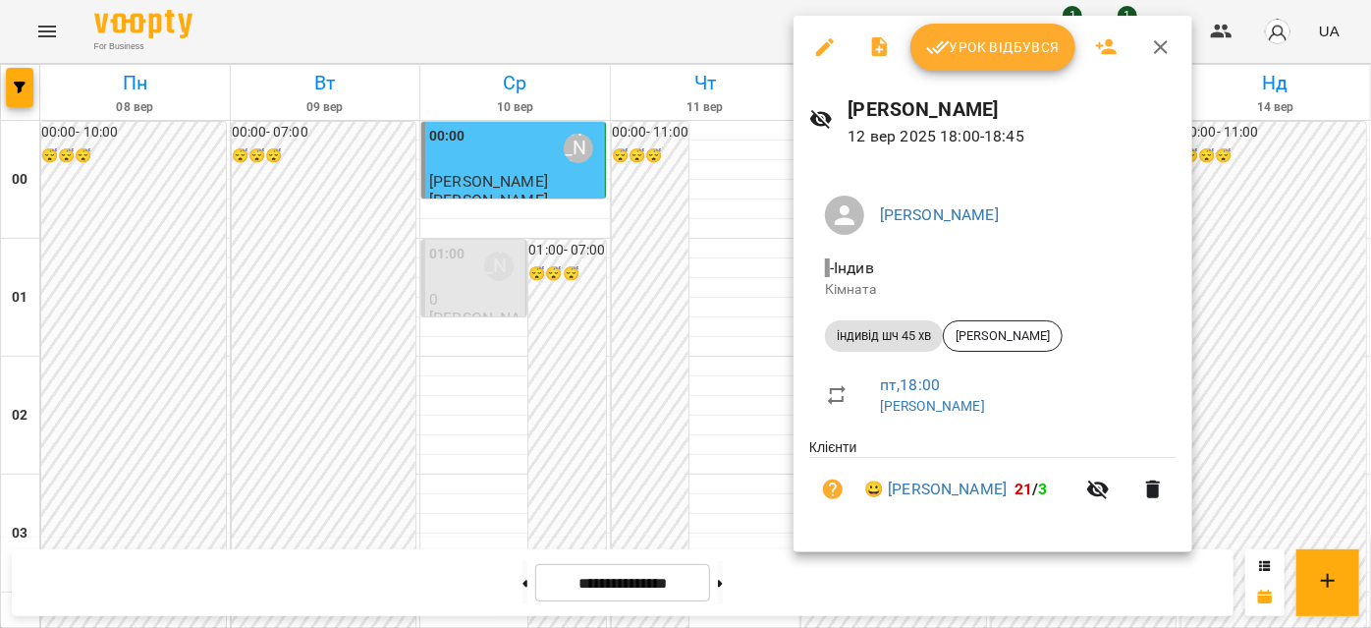
click at [1149, 43] on icon "button" at bounding box center [1161, 47] width 24 height 24
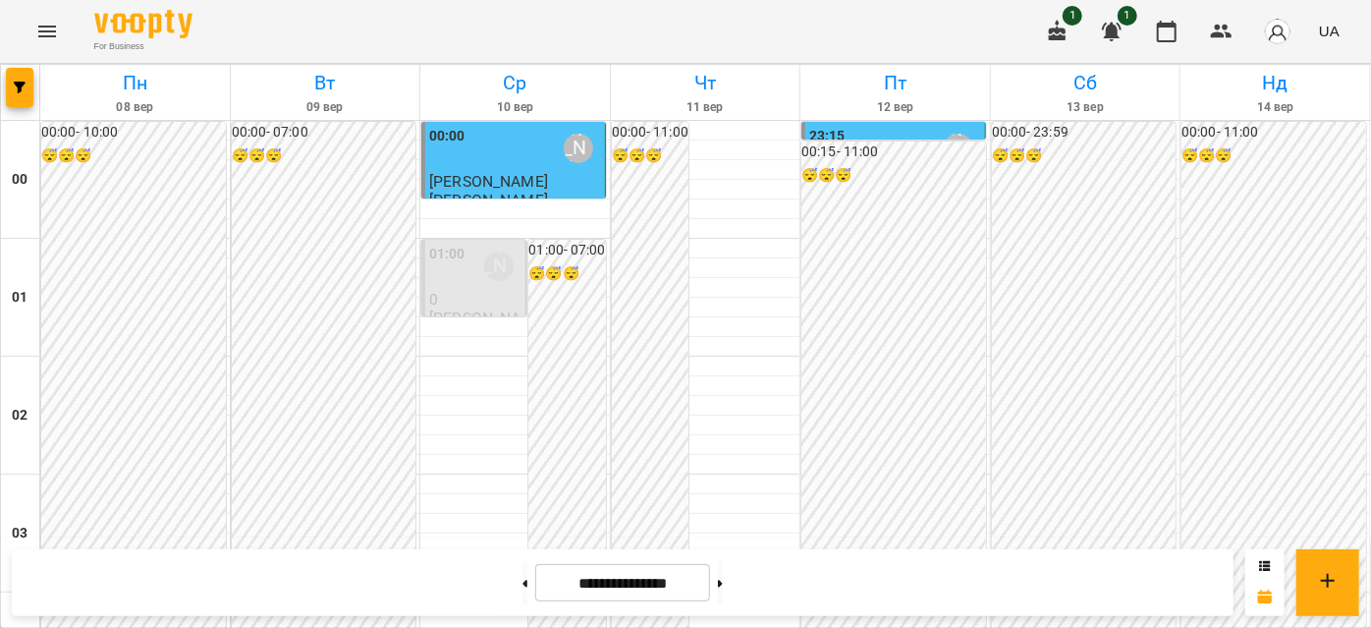
scroll to position [2142, 0]
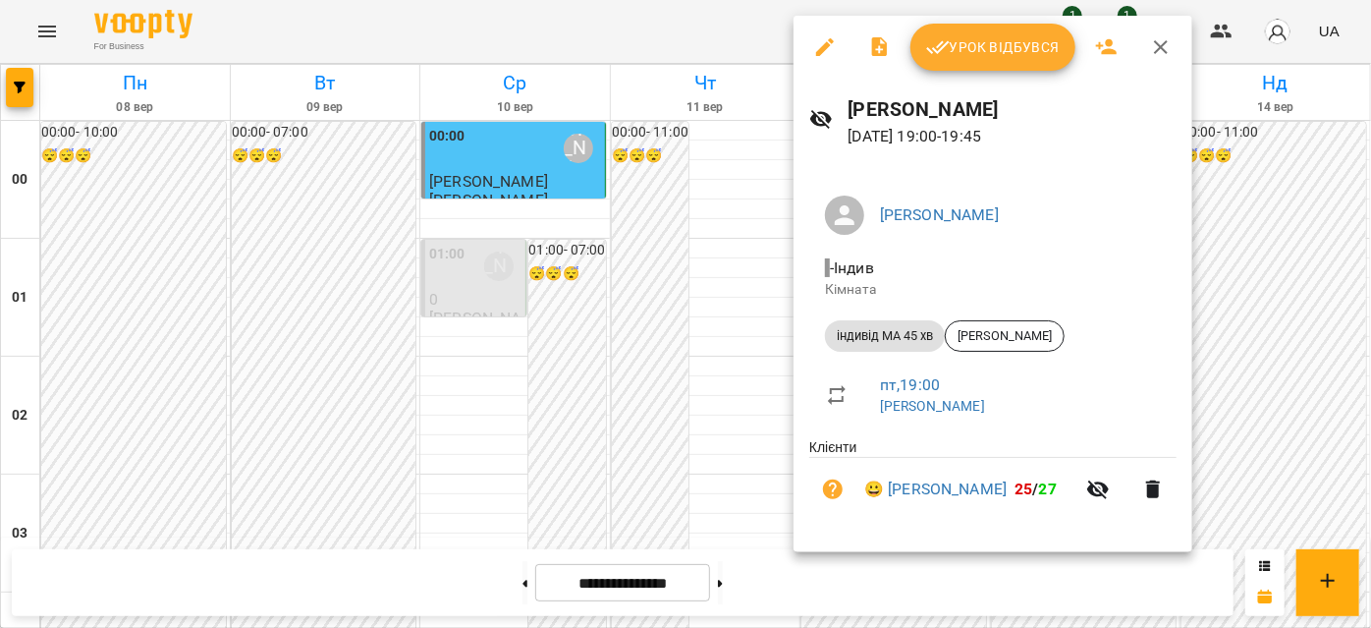
drag, startPoint x: 1161, startPoint y: 42, endPoint x: 1138, endPoint y: 45, distance: 22.8
click at [1161, 41] on icon "button" at bounding box center [1161, 47] width 24 height 24
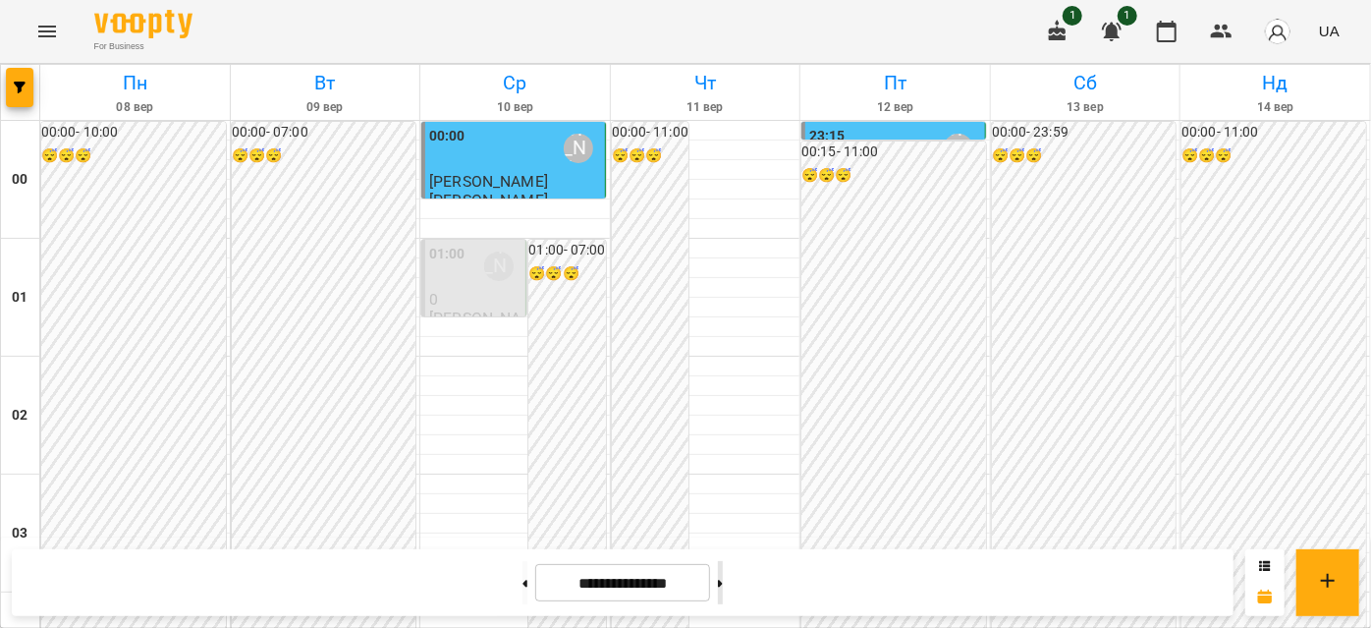
click at [723, 573] on button at bounding box center [720, 582] width 5 height 43
type input "**********"
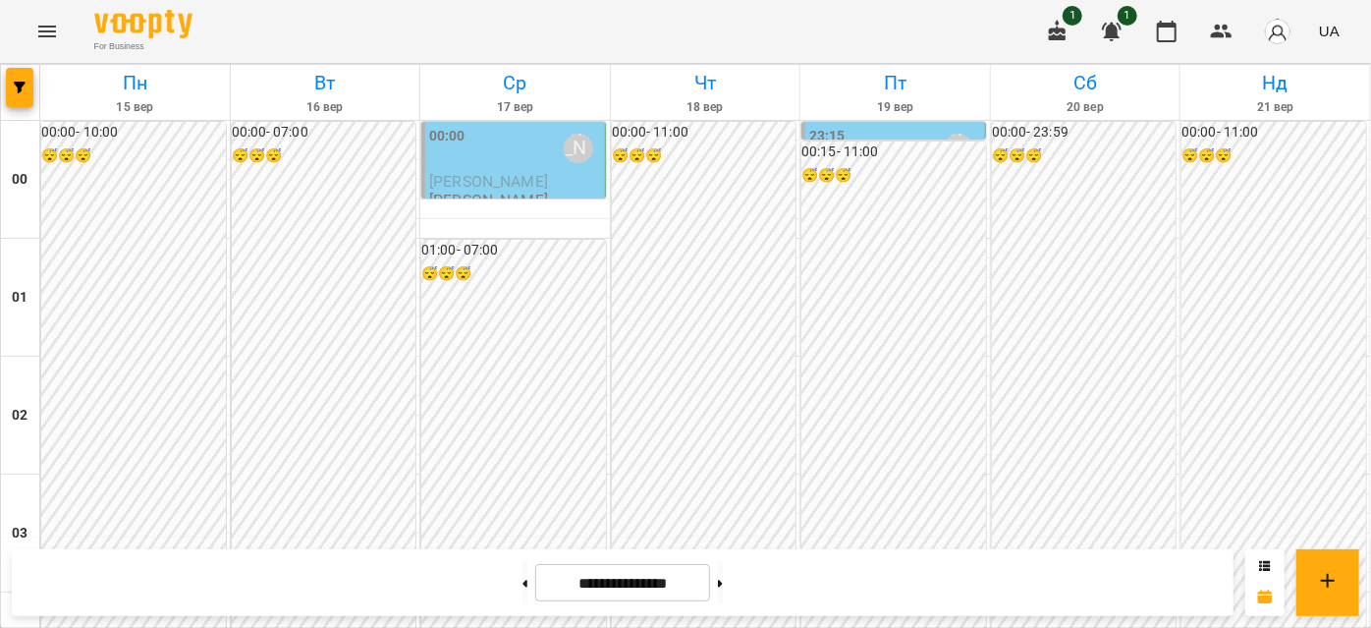
scroll to position [2053, 0]
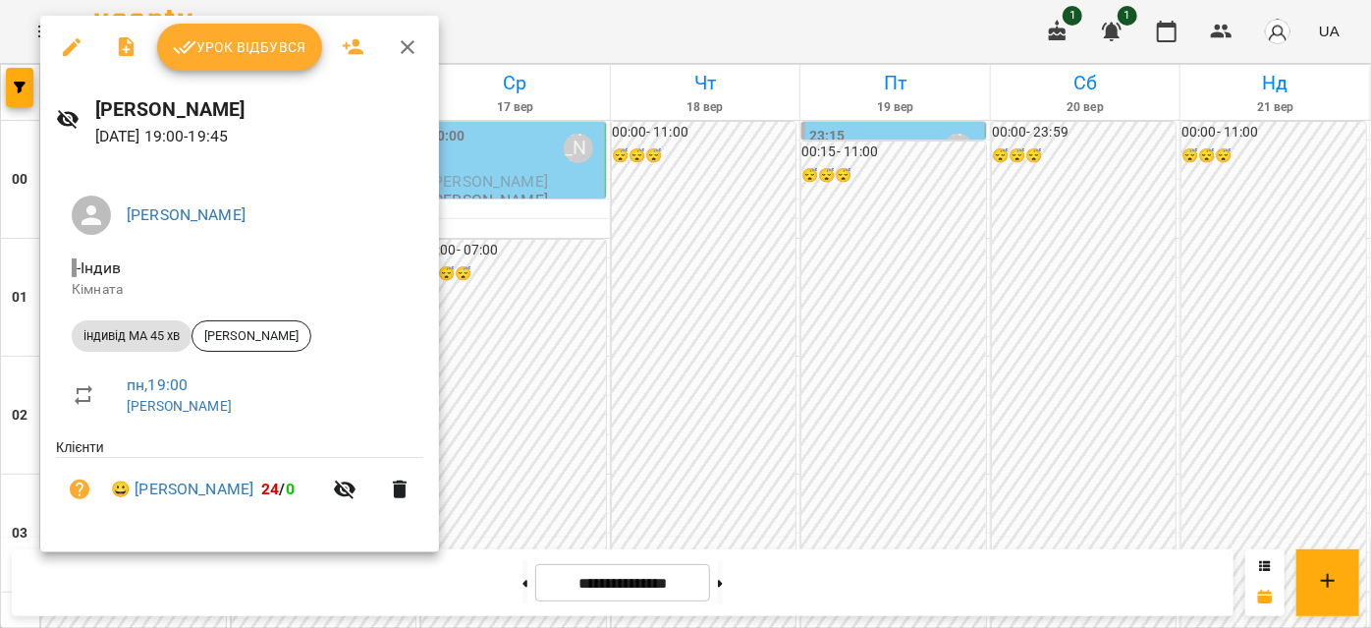
click at [401, 40] on icon "button" at bounding box center [408, 47] width 24 height 24
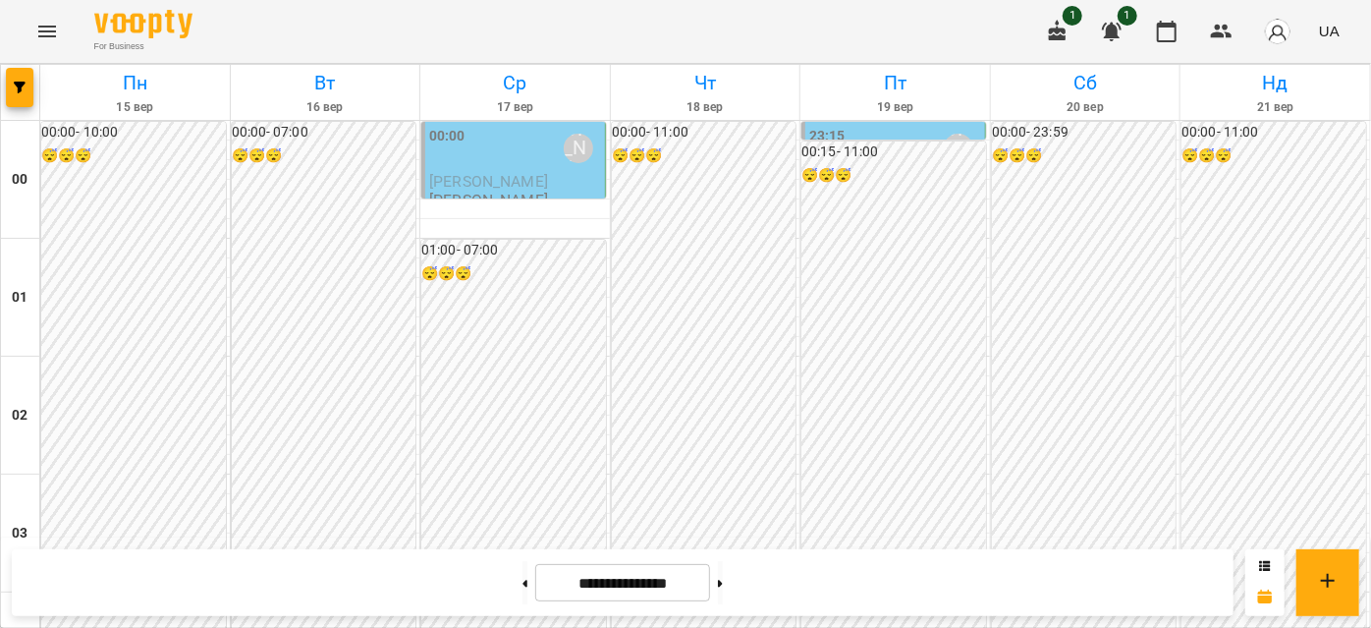
scroll to position [1428, 0]
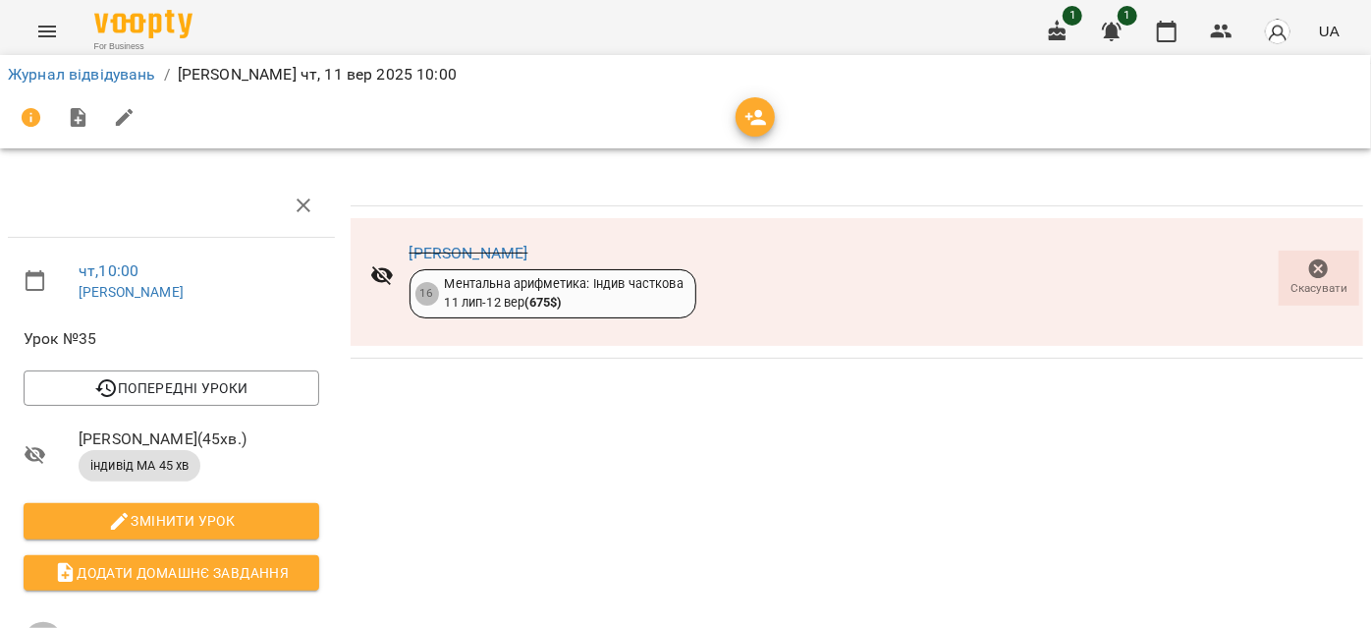
click at [47, 35] on icon "Menu" at bounding box center [47, 32] width 18 height 12
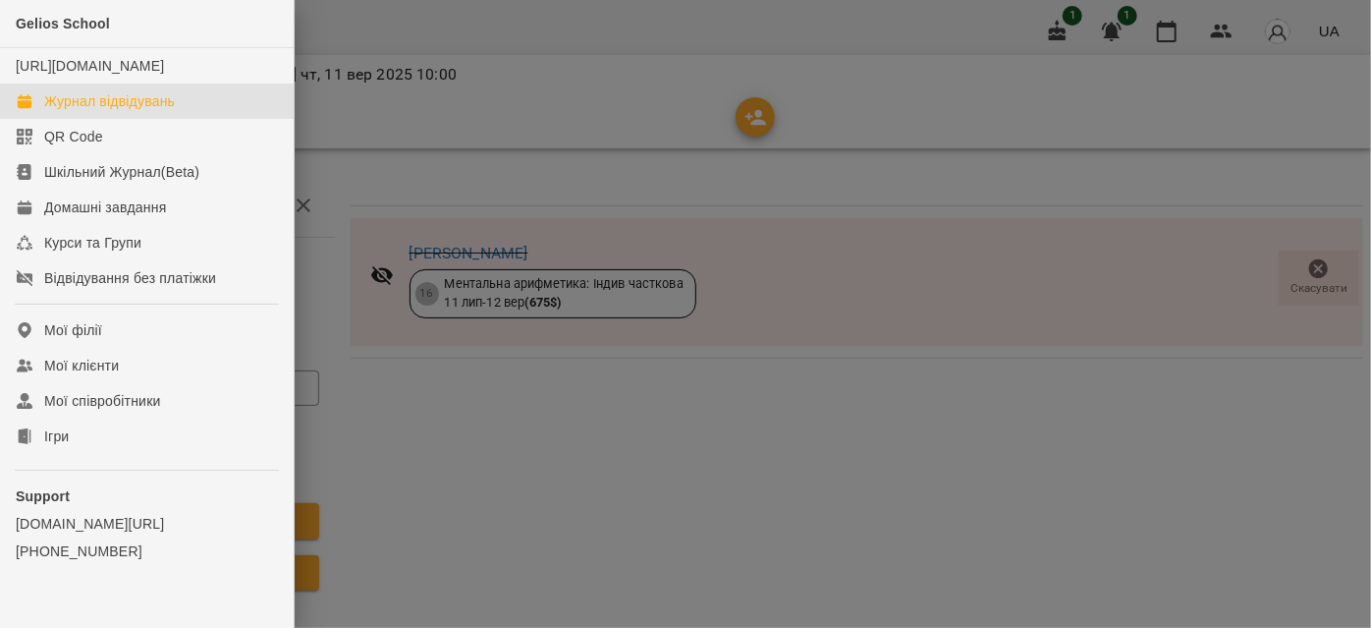
click at [94, 111] on div "Журнал відвідувань" at bounding box center [109, 101] width 131 height 20
